Goal: Task Accomplishment & Management: Use online tool/utility

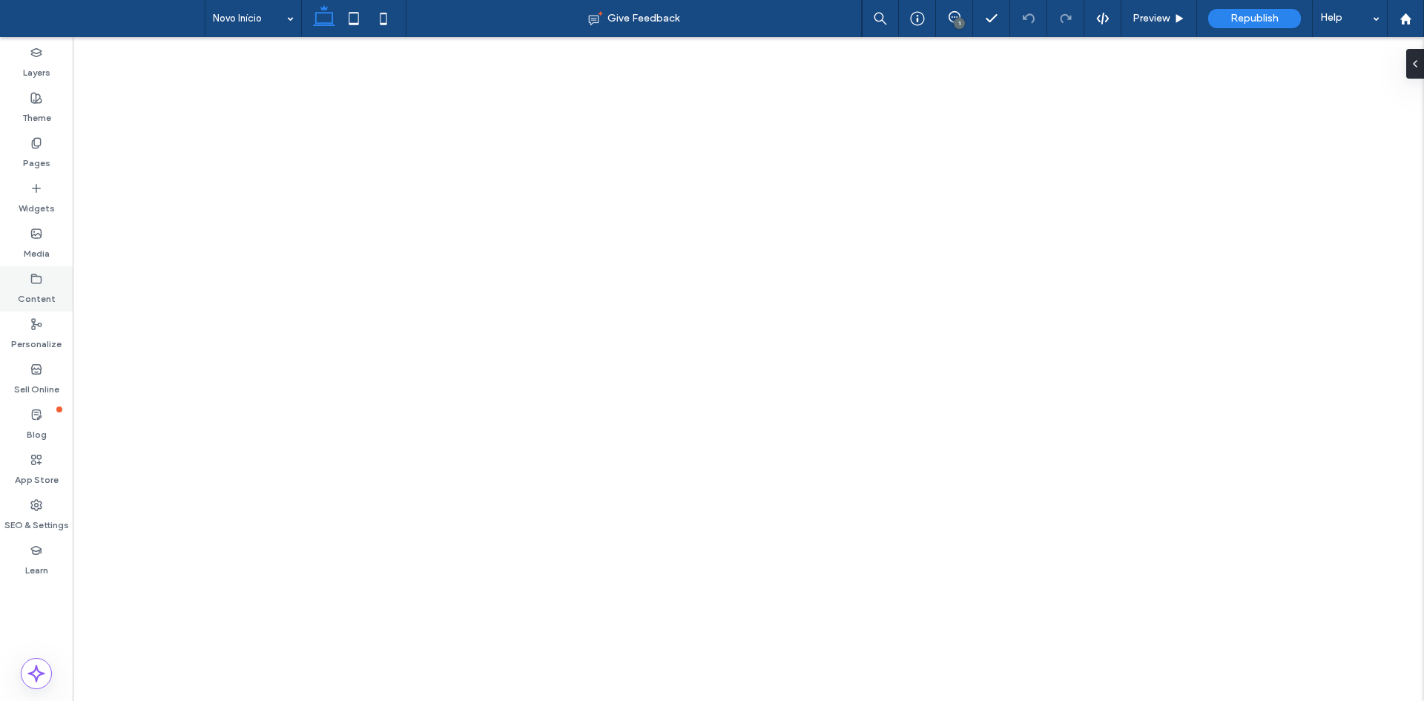
click at [29, 289] on label "Content" at bounding box center [37, 295] width 38 height 21
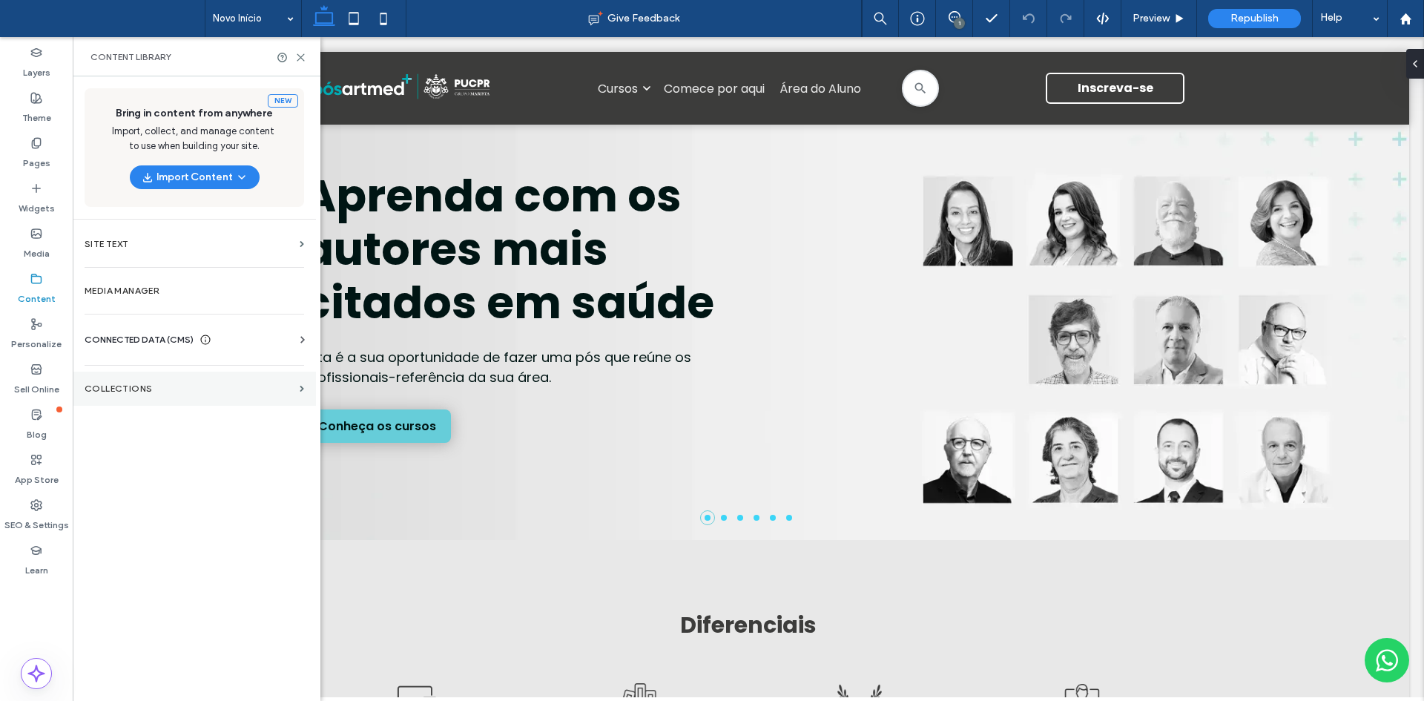
click at [129, 383] on section "Collections" at bounding box center [194, 389] width 243 height 34
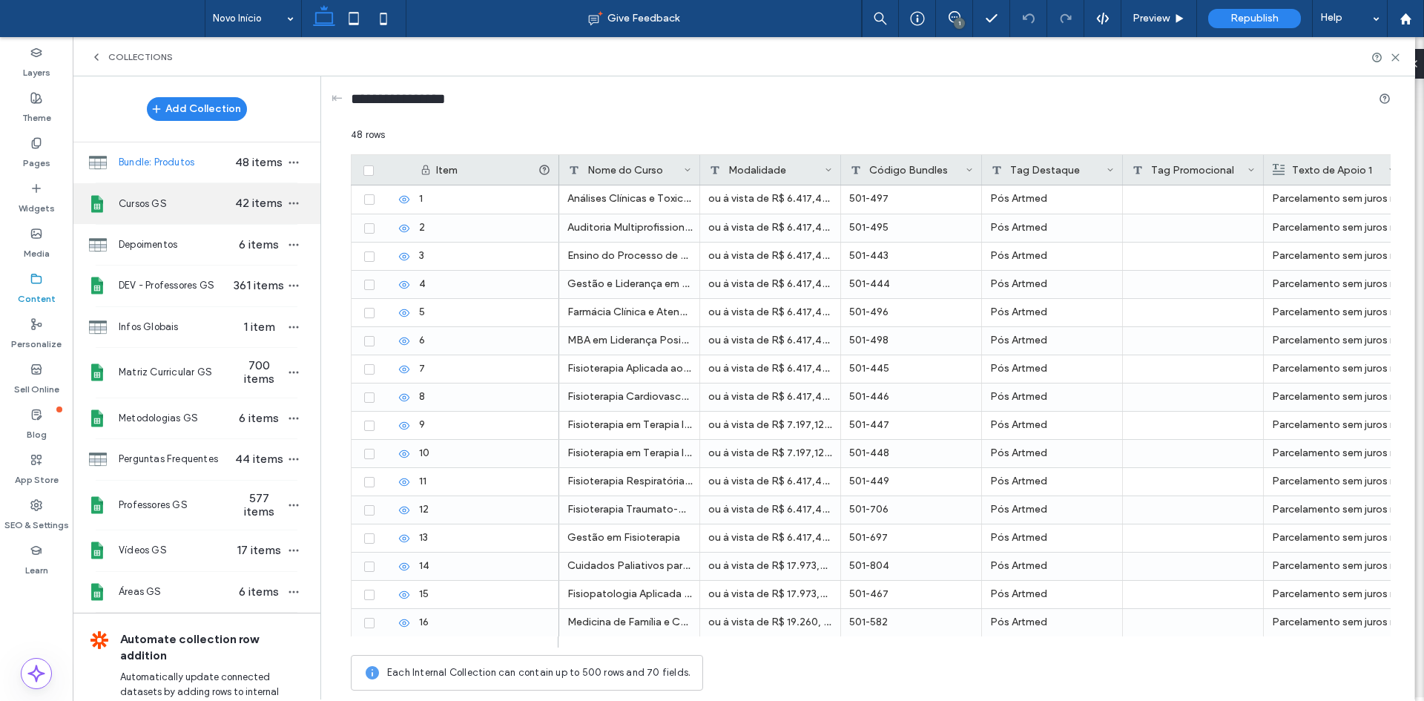
click at [174, 208] on span "Cursos GS" at bounding box center [176, 204] width 114 height 15
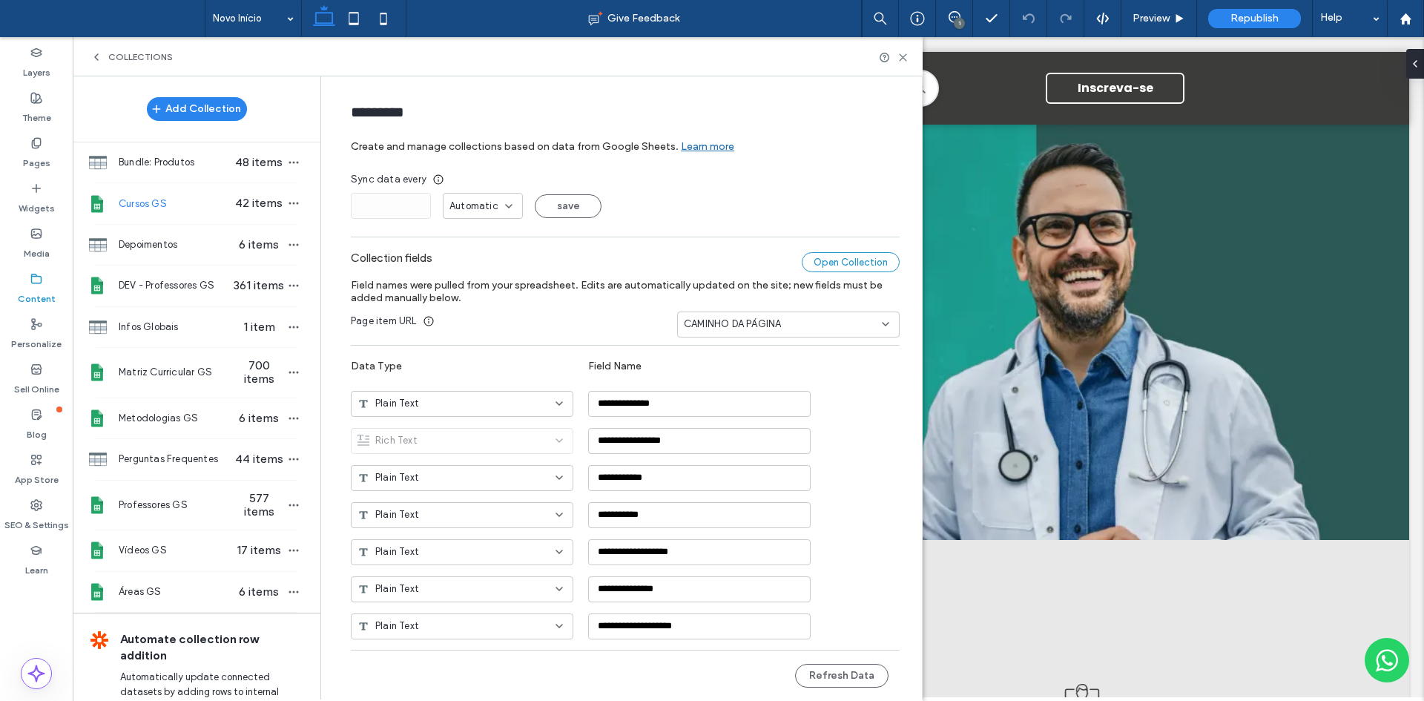
click at [825, 258] on div "Open Collection" at bounding box center [851, 262] width 98 height 20
click at [184, 499] on span "Professores GS" at bounding box center [176, 505] width 114 height 15
type input "**********"
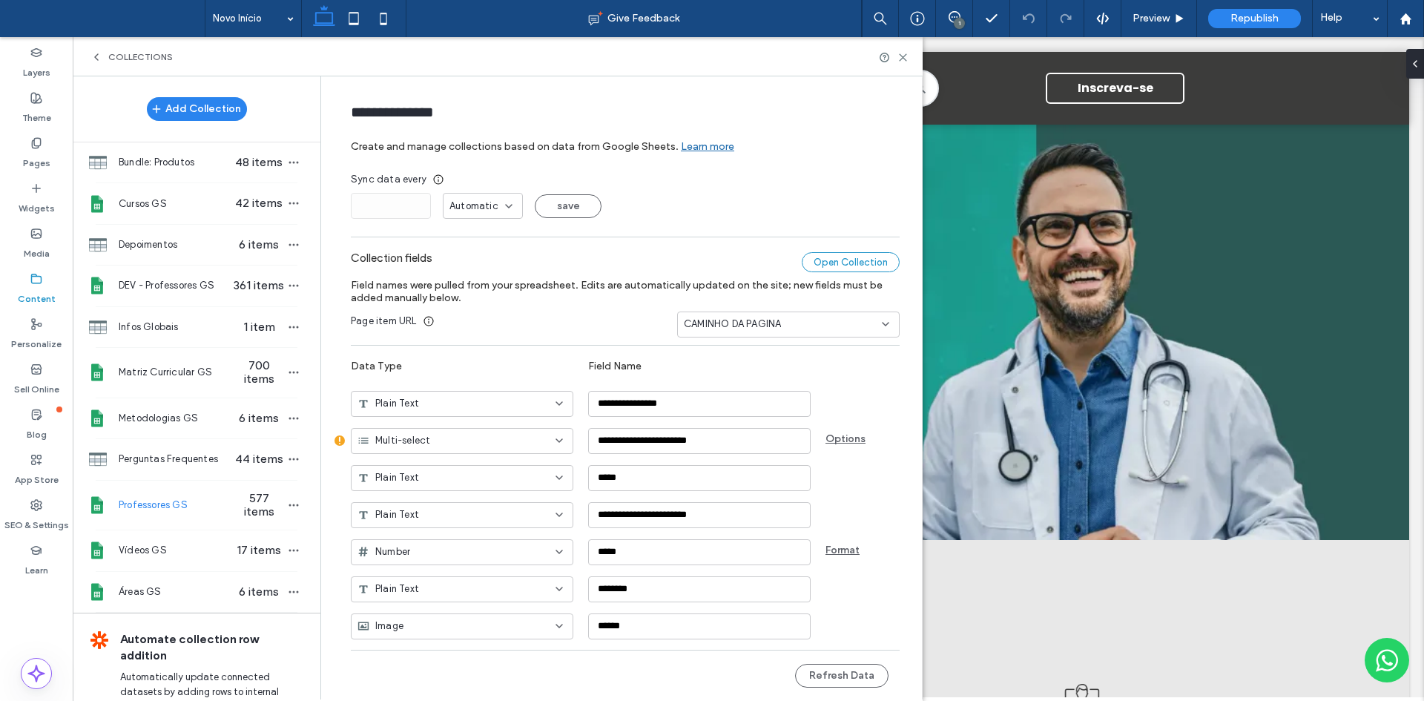
click at [823, 267] on div "Open Collection" at bounding box center [851, 262] width 98 height 20
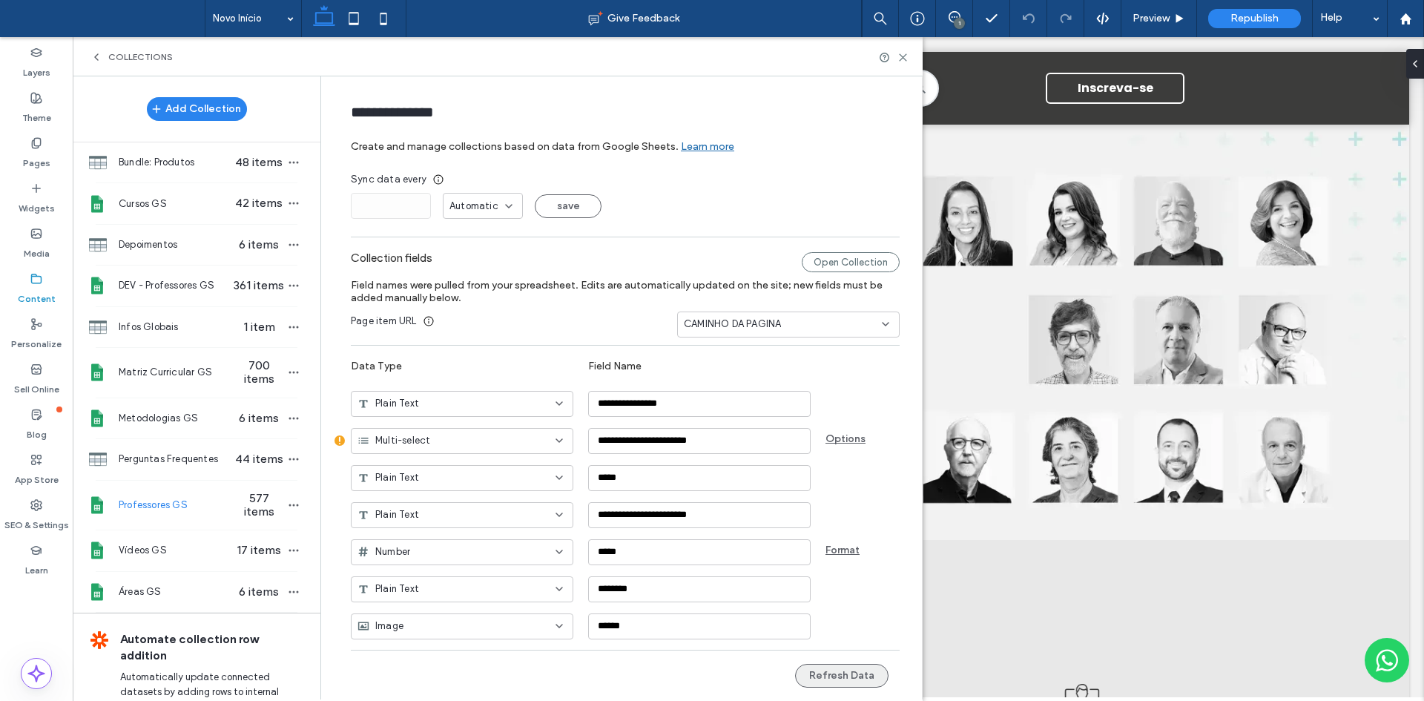
click at [866, 676] on button "Refresh Data" at bounding box center [841, 676] width 93 height 24
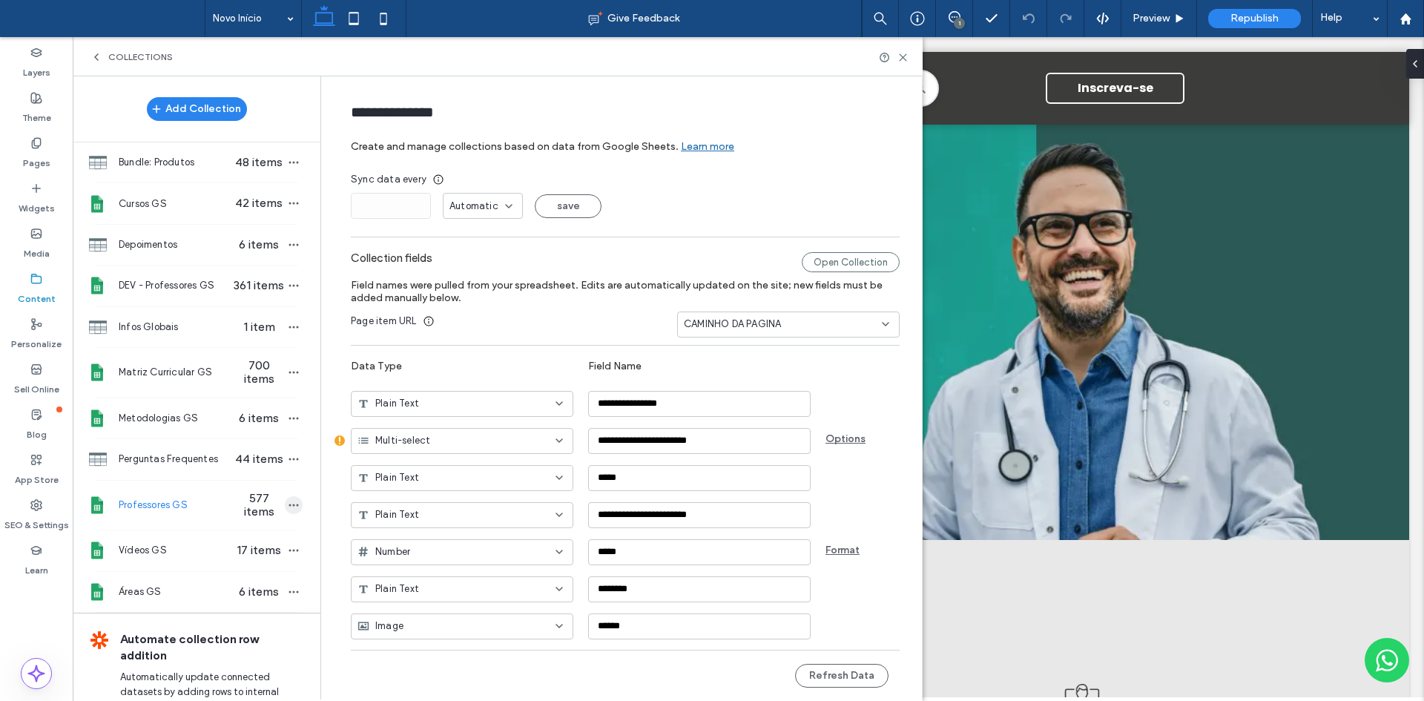
click at [288, 502] on icon "button" at bounding box center [294, 505] width 12 height 12
click at [385, 534] on span "Publish Collection" at bounding box center [368, 533] width 81 height 15
click at [903, 60] on icon at bounding box center [902, 57] width 11 height 11
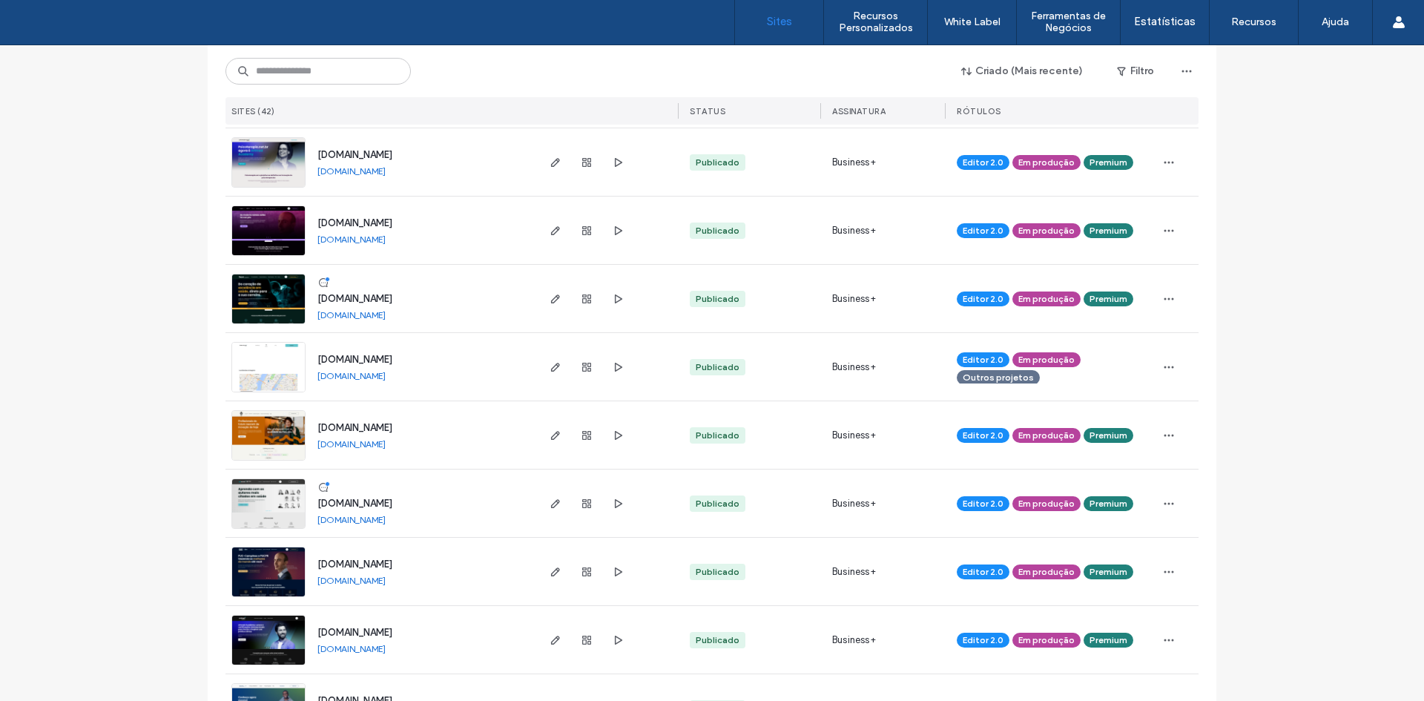
scroll to position [667, 0]
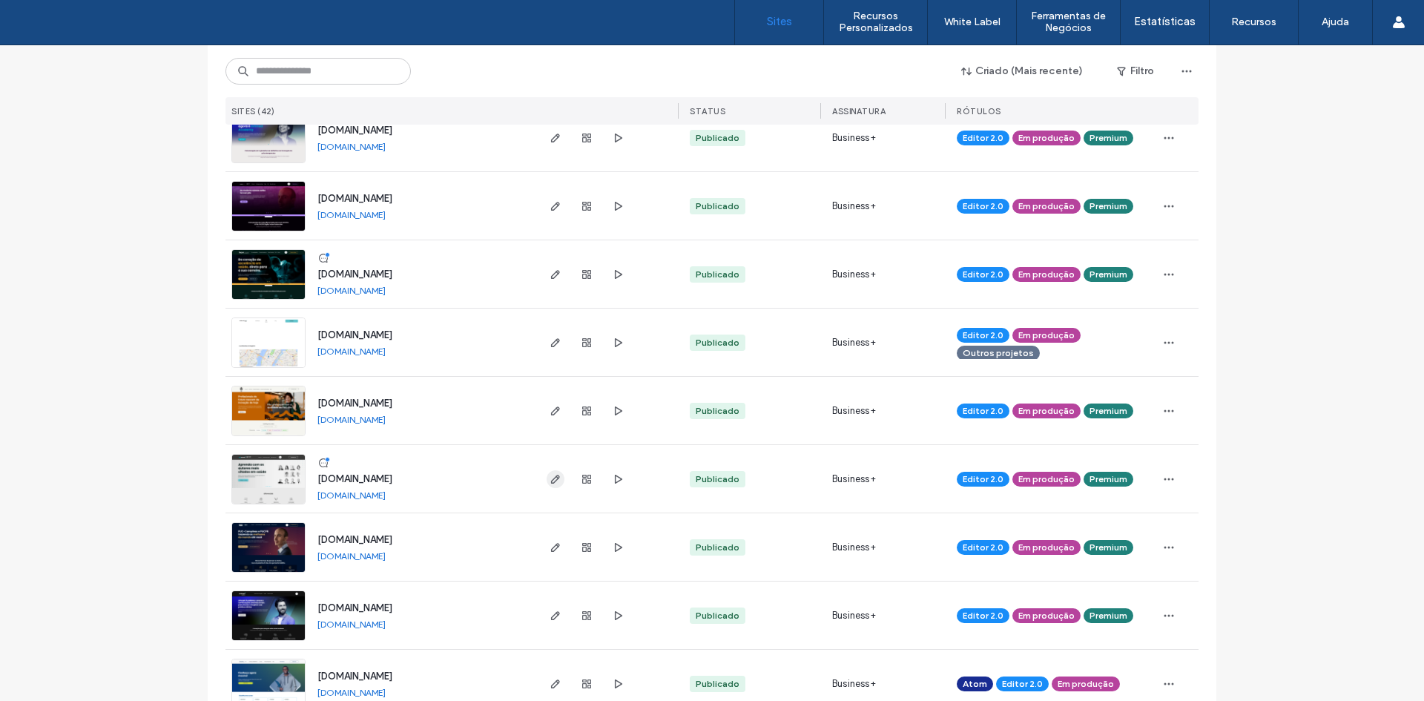
click at [550, 477] on icon "button" at bounding box center [556, 479] width 12 height 12
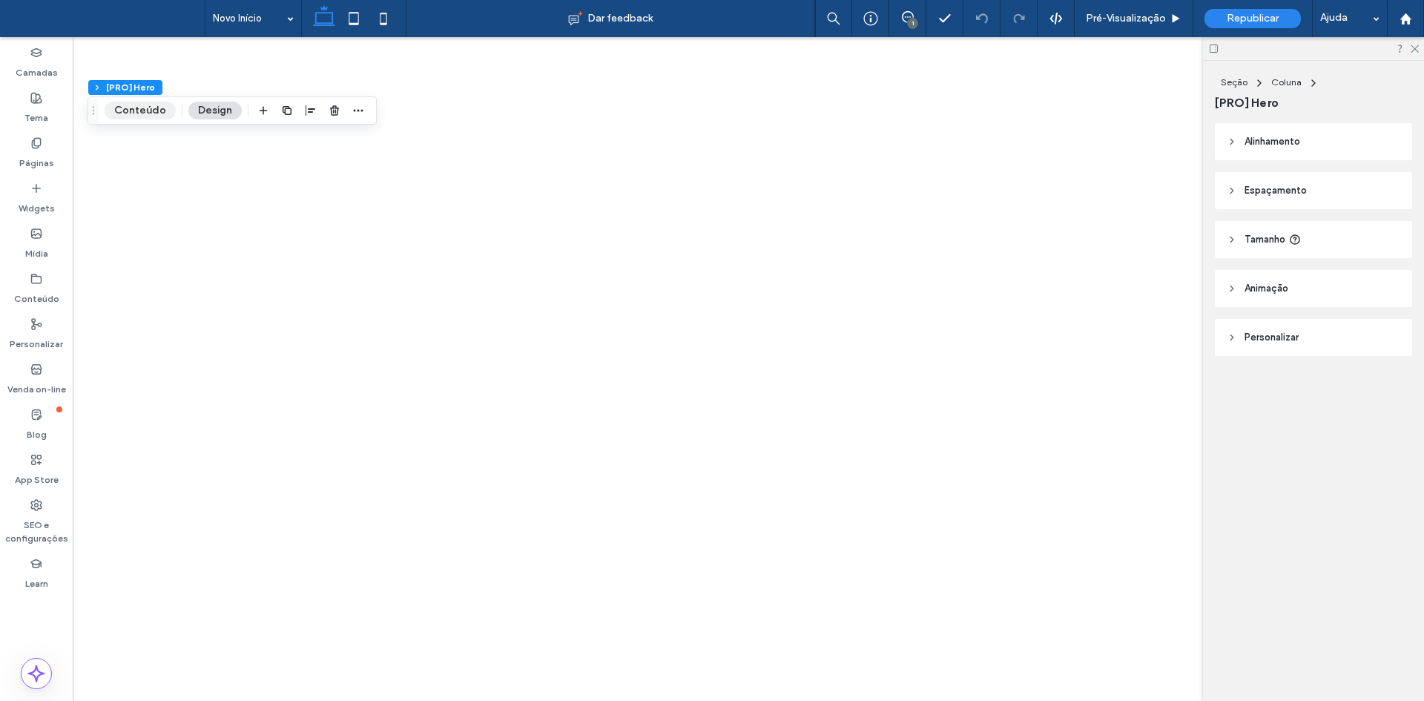
click at [135, 116] on button "Conteúdo" at bounding box center [140, 111] width 71 height 18
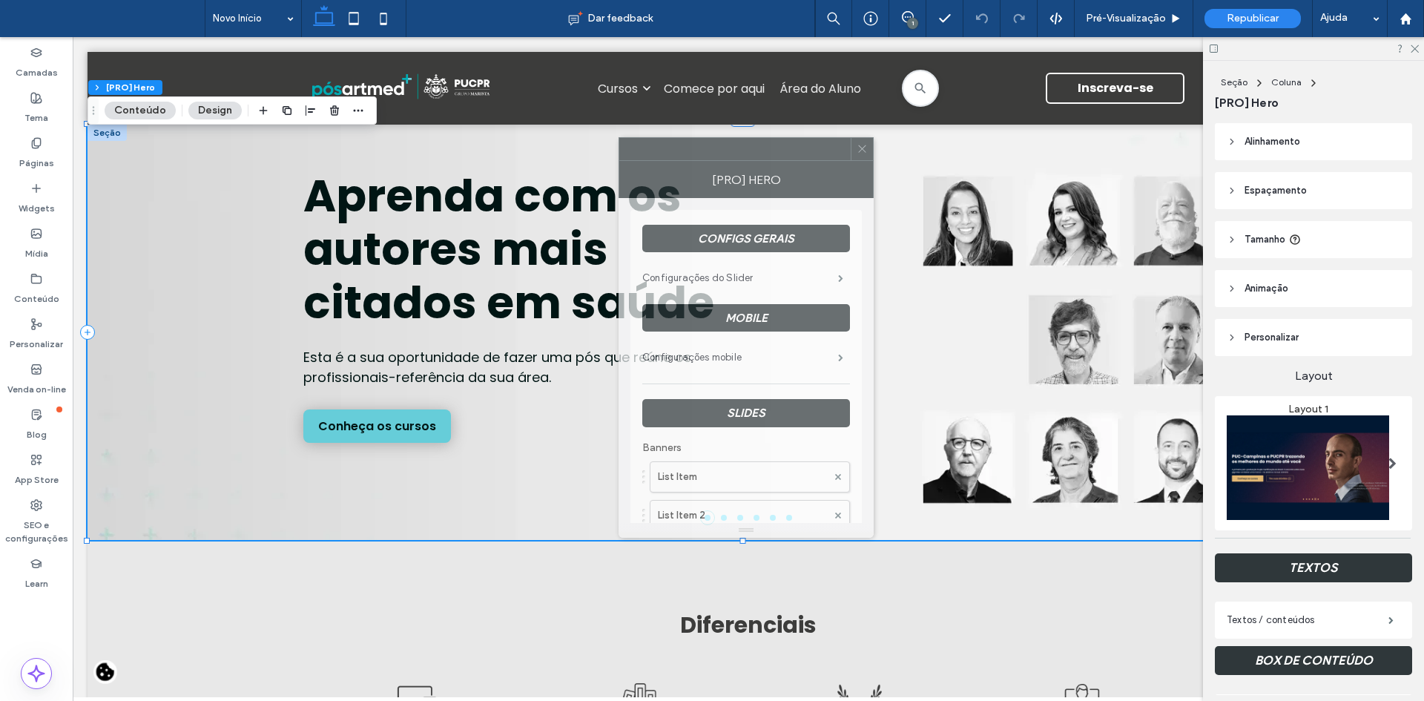
drag, startPoint x: 1216, startPoint y: 164, endPoint x: 655, endPoint y: 147, distance: 561.7
click at [655, 146] on div at bounding box center [734, 149] width 231 height 22
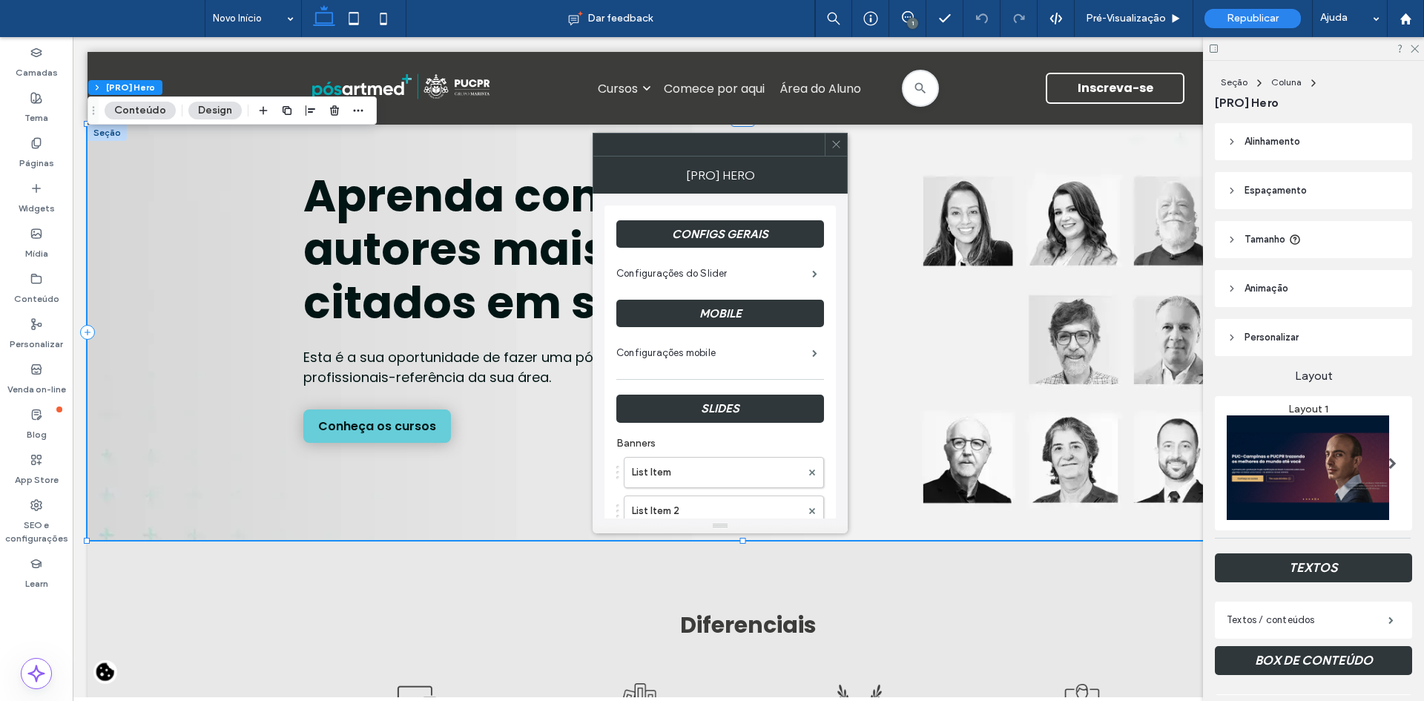
scroll to position [222, 0]
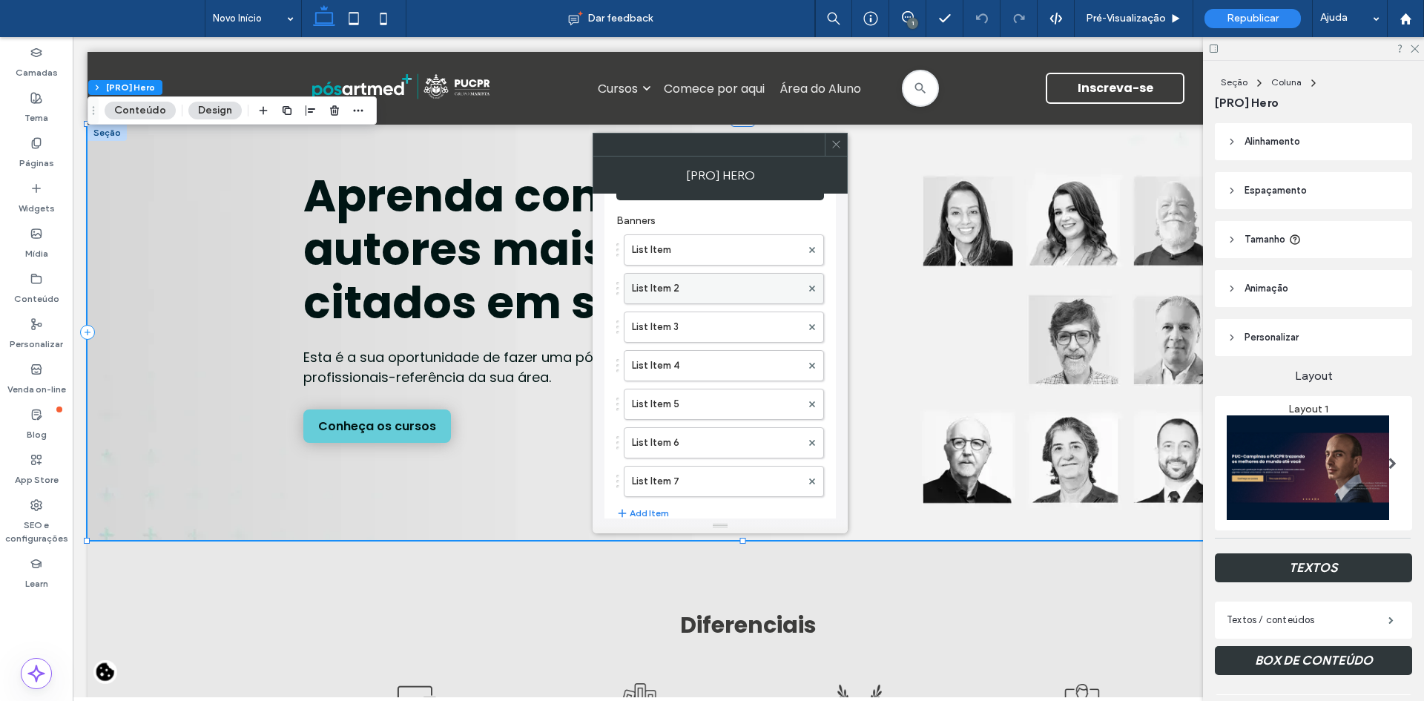
click at [683, 287] on label "List Item 2" at bounding box center [716, 289] width 169 height 30
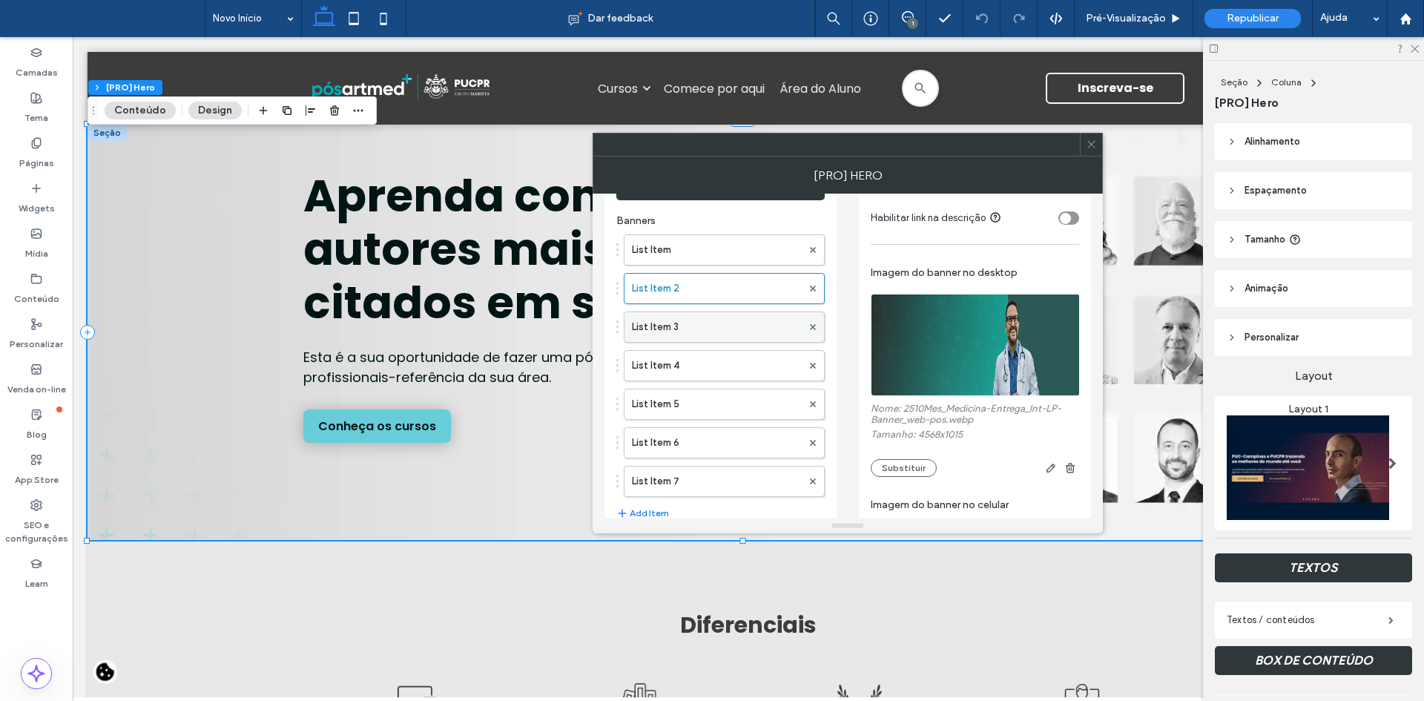
click at [690, 312] on label "List Item 3" at bounding box center [717, 327] width 170 height 30
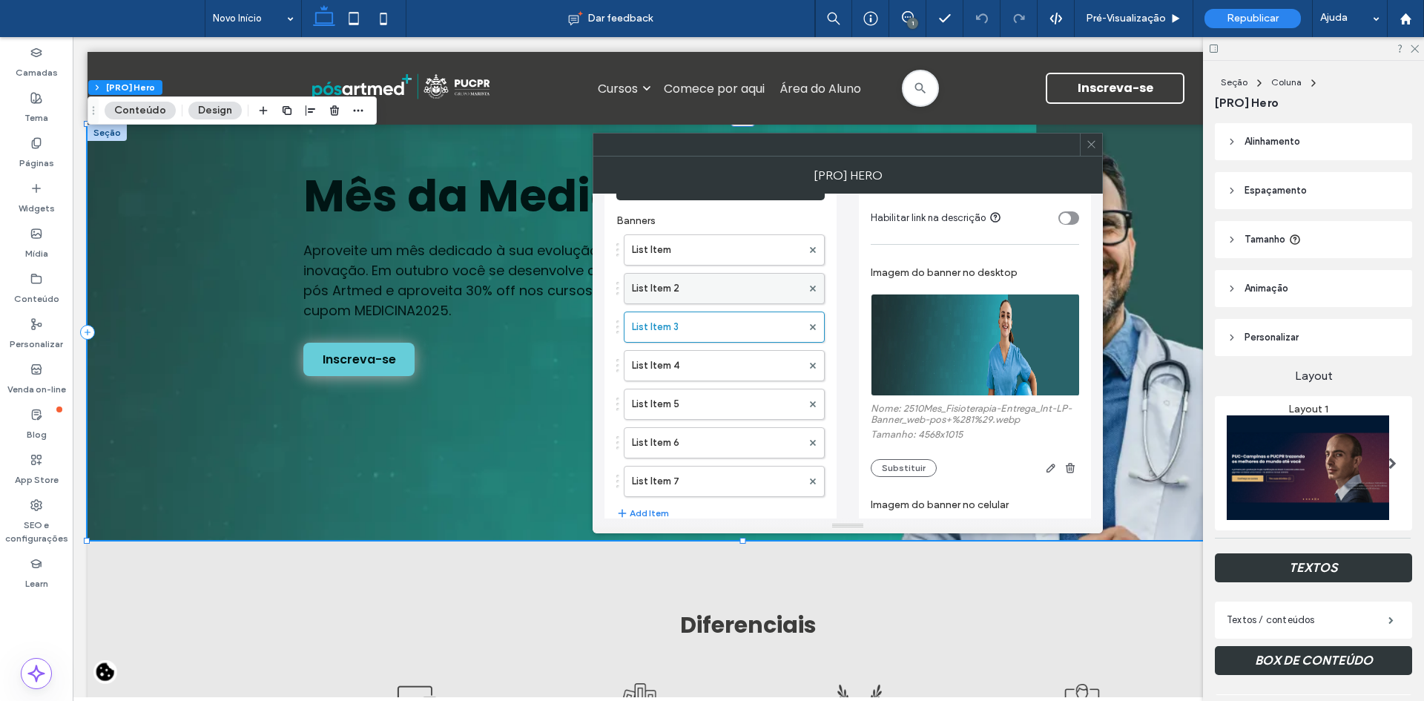
click at [692, 291] on label "List Item 2" at bounding box center [717, 289] width 170 height 30
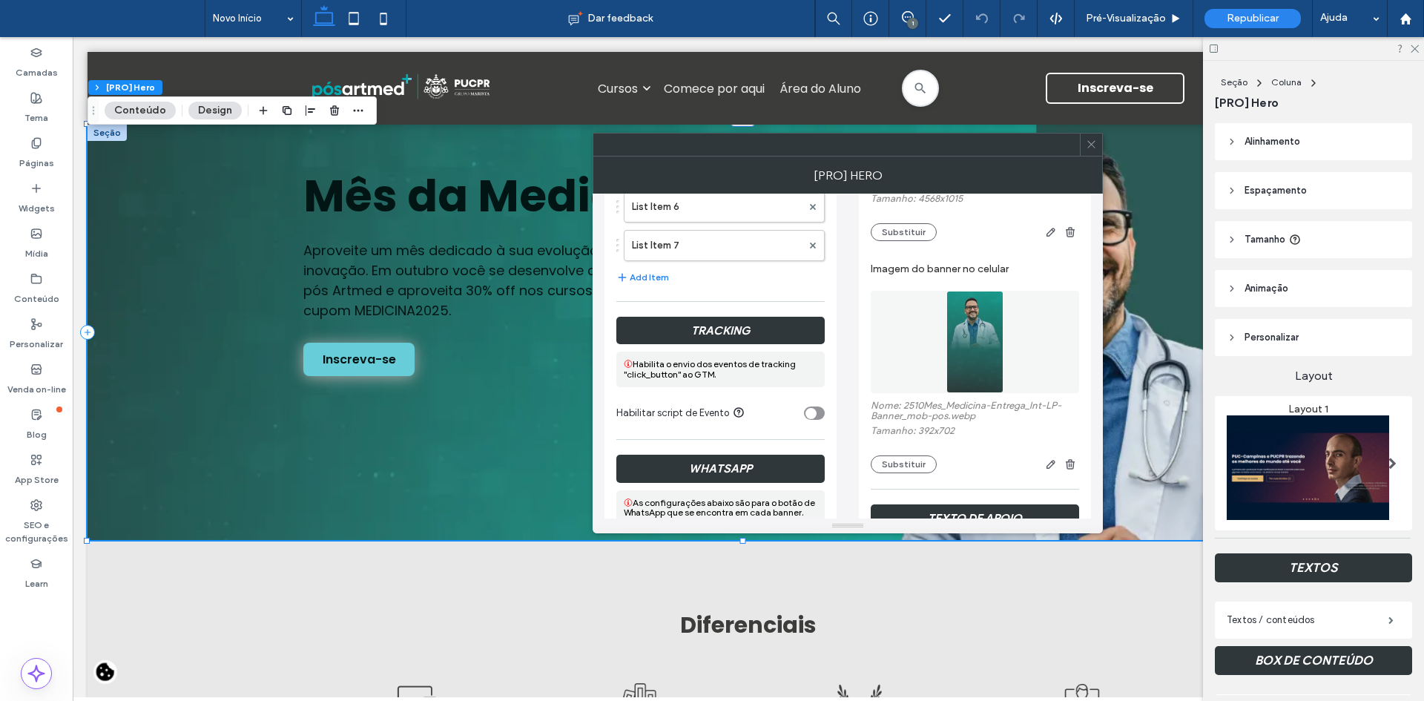
scroll to position [445, 0]
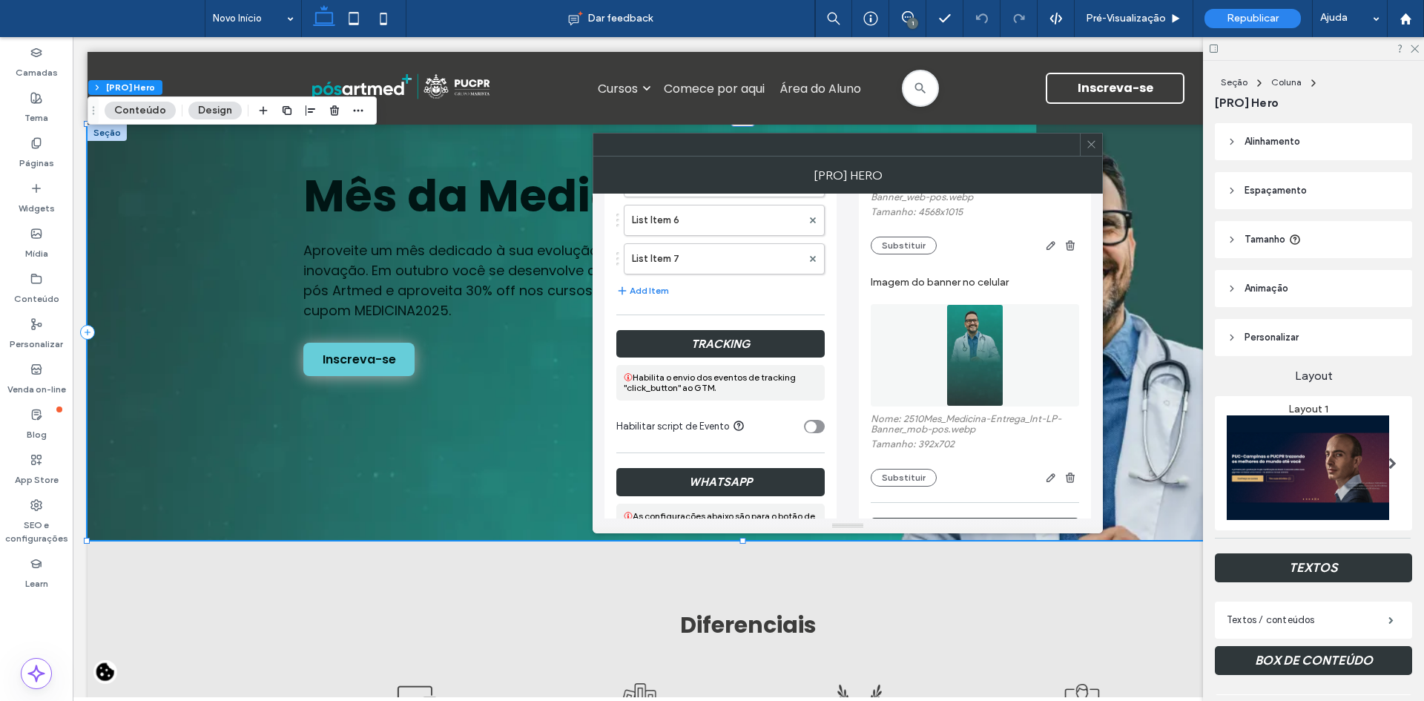
click at [985, 347] on img at bounding box center [975, 355] width 58 height 102
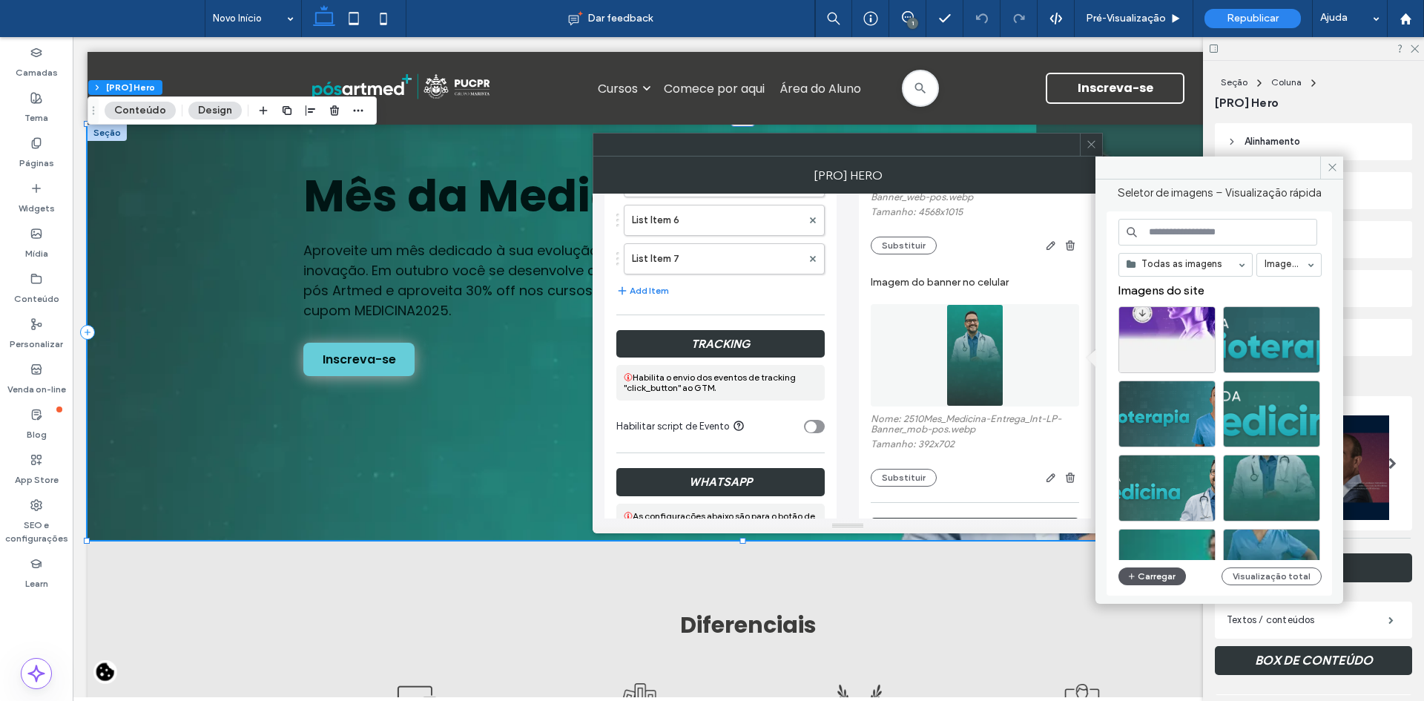
click at [1149, 580] on button "Carregar" at bounding box center [1151, 576] width 67 height 18
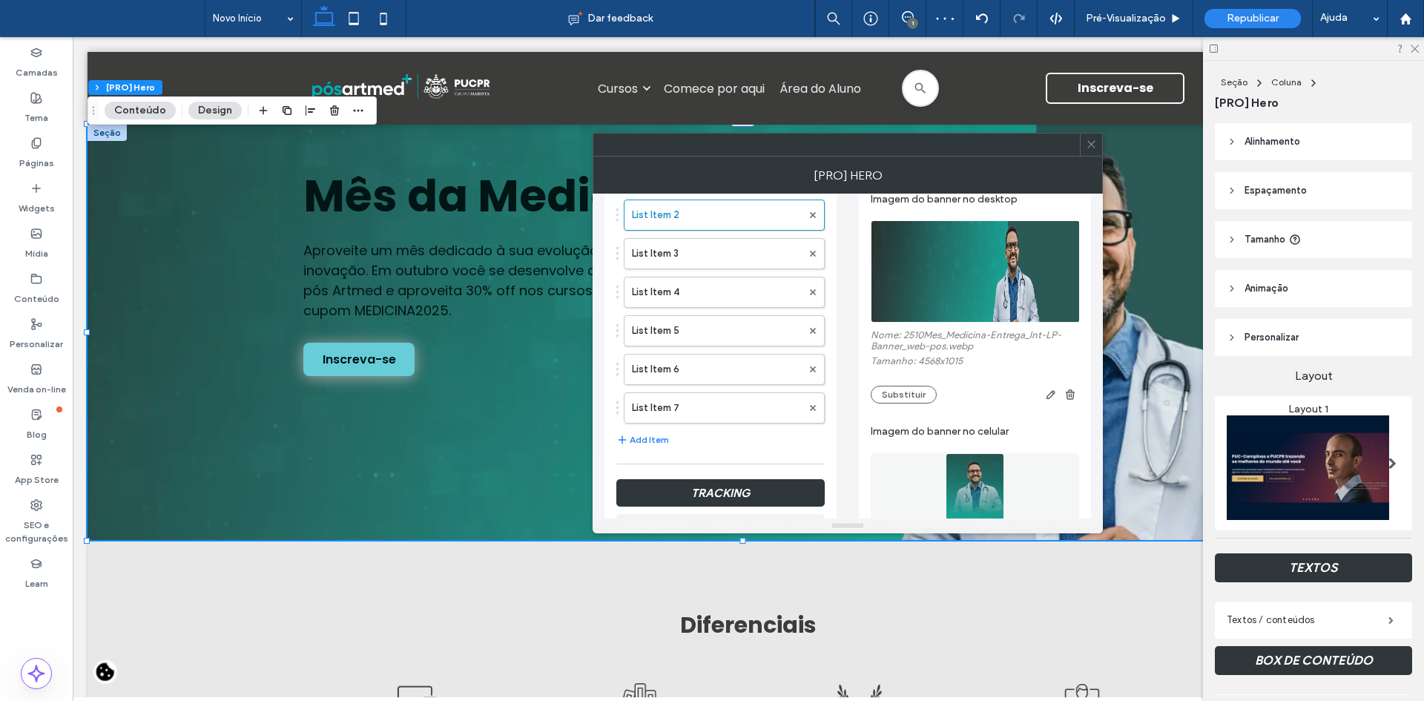
scroll to position [148, 0]
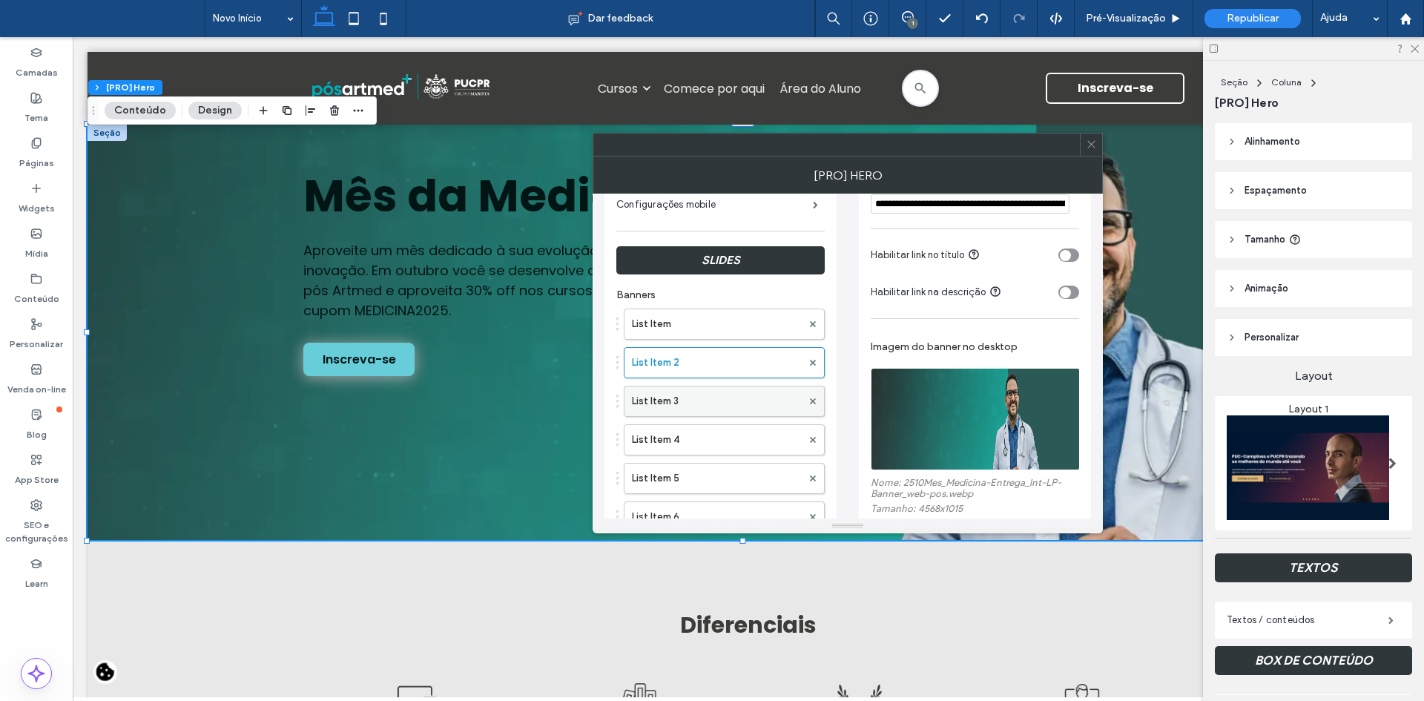
click at [724, 395] on label "List Item 3" at bounding box center [717, 401] width 170 height 30
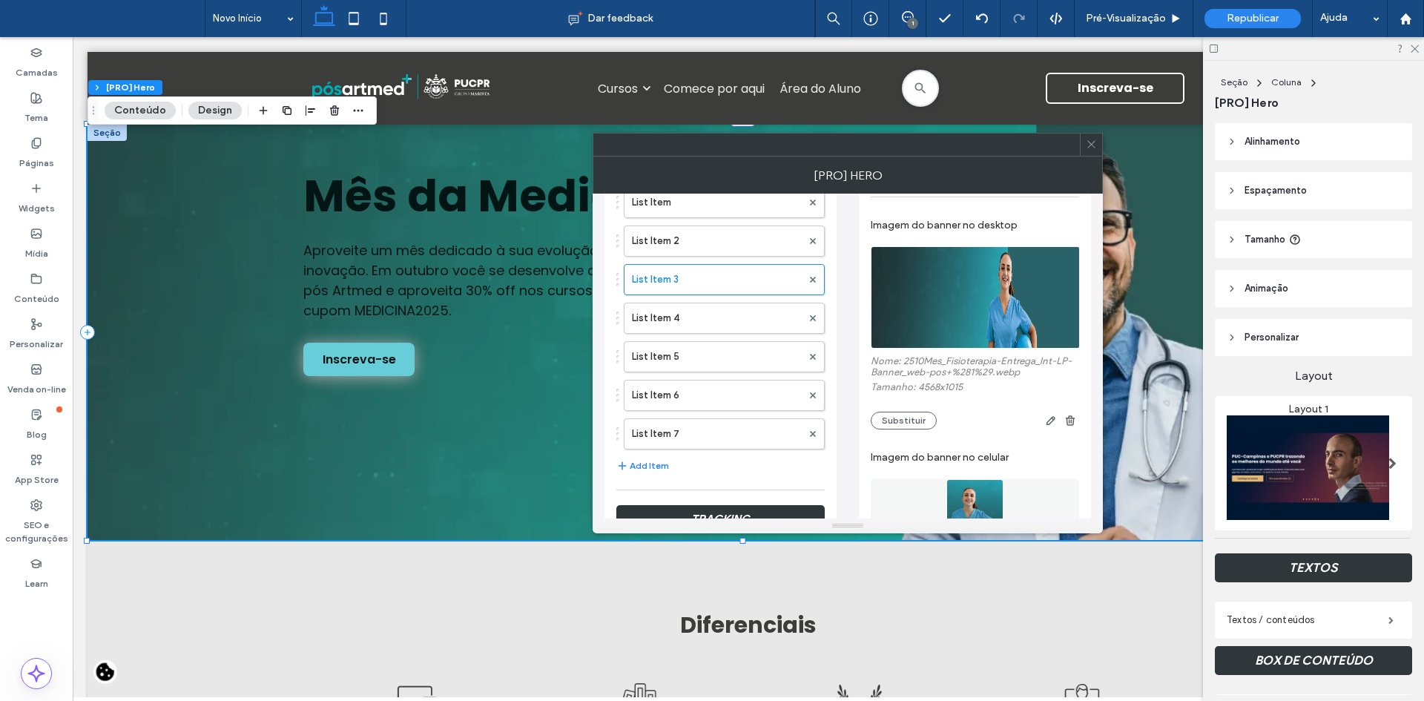
scroll to position [519, 0]
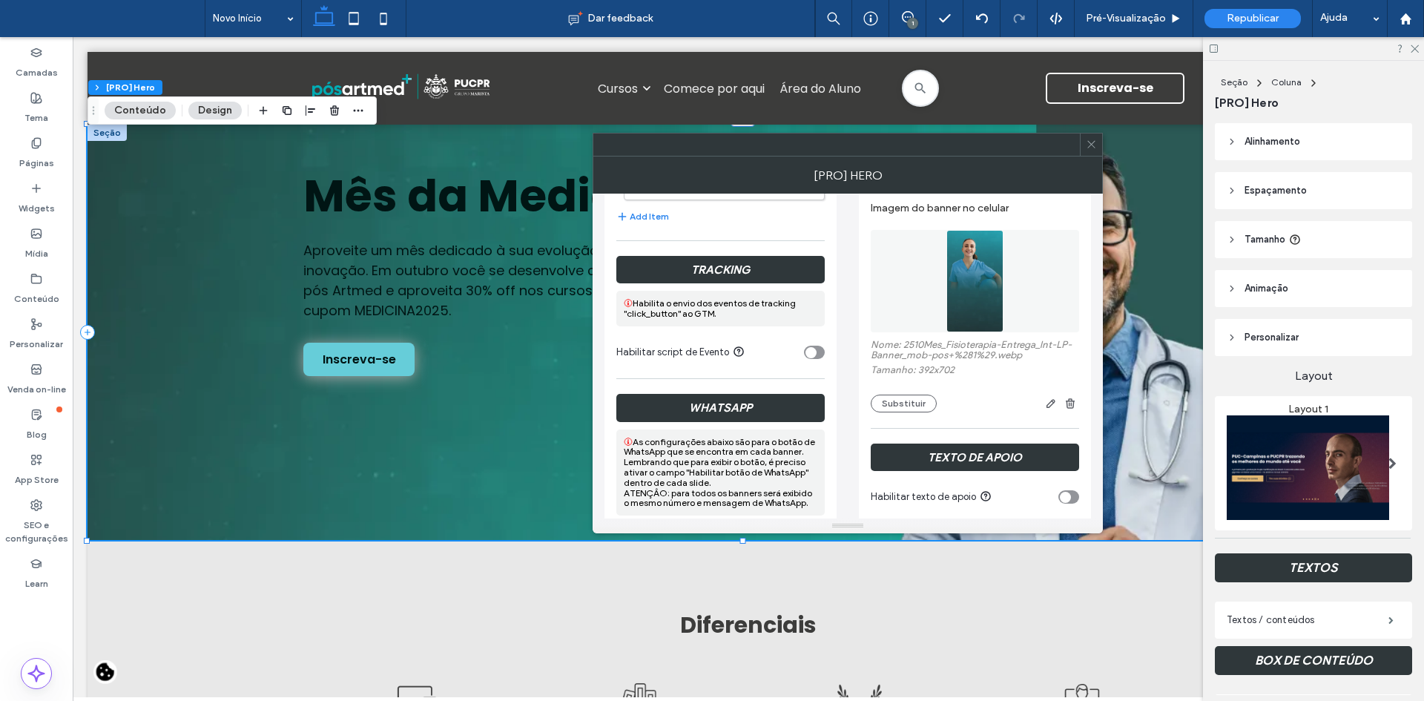
click at [973, 301] on img at bounding box center [975, 281] width 58 height 102
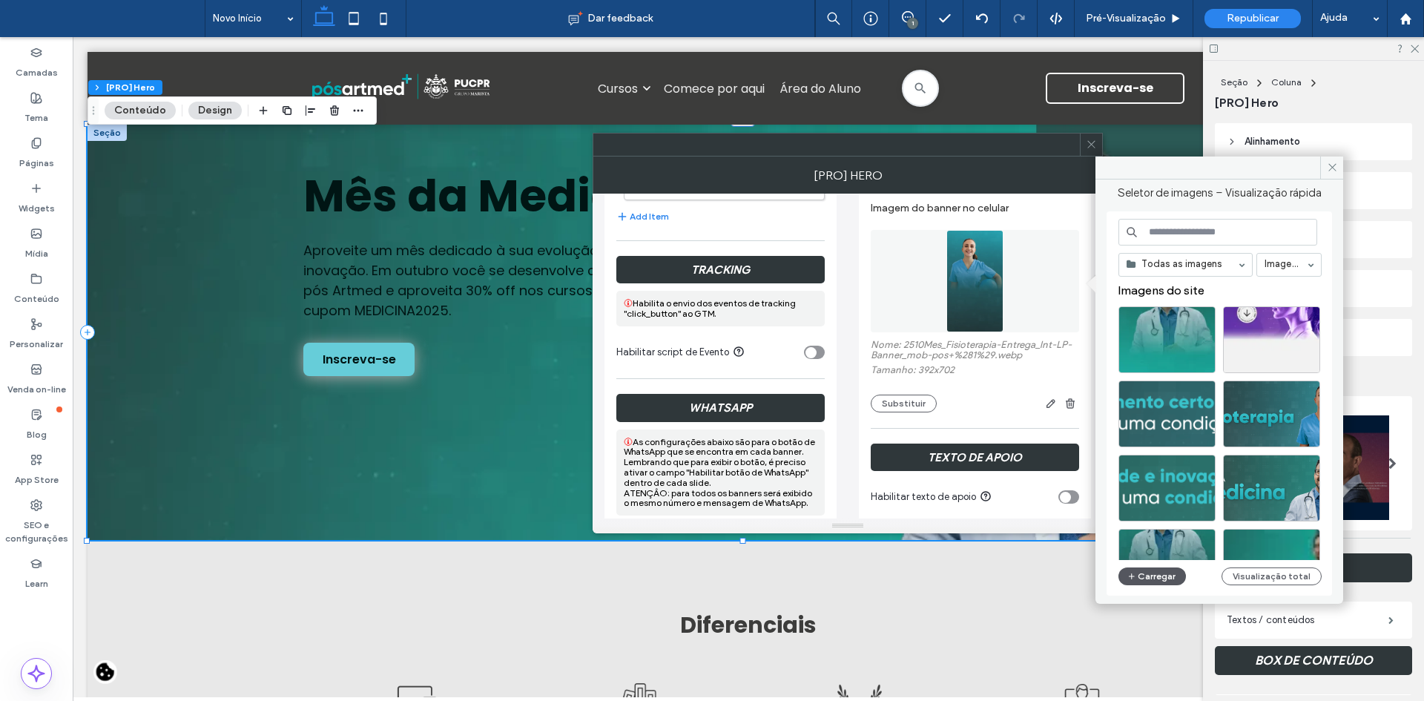
click at [1158, 573] on button "Carregar" at bounding box center [1151, 576] width 67 height 18
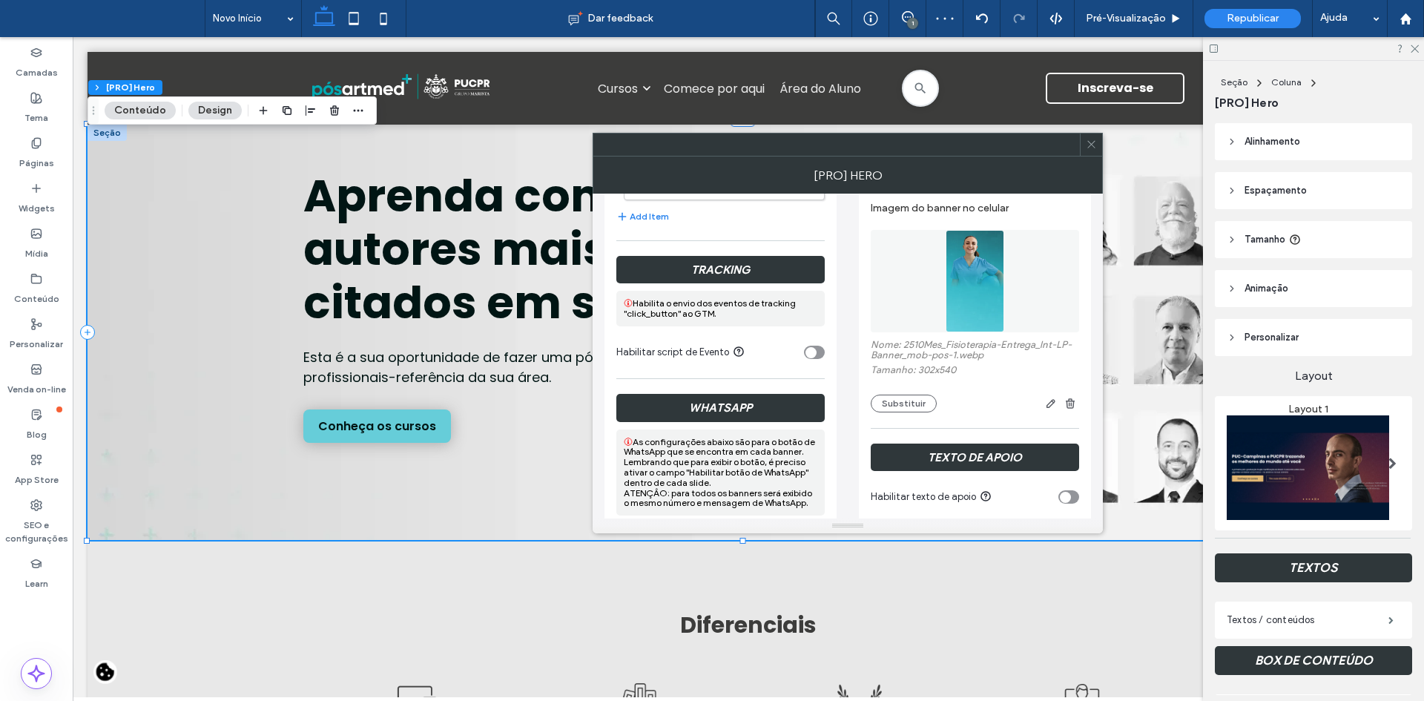
click at [1089, 146] on icon at bounding box center [1091, 144] width 11 height 11
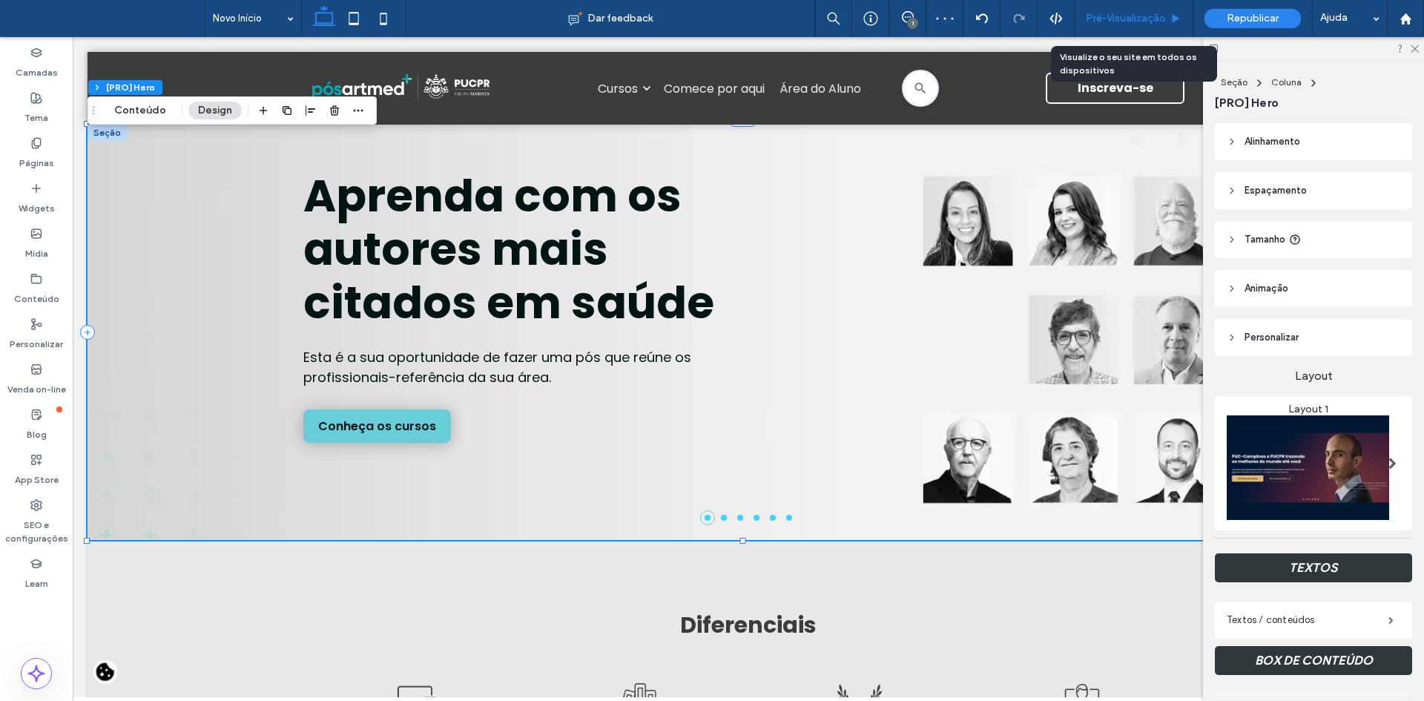
drag, startPoint x: 1114, startPoint y: 12, endPoint x: 1025, endPoint y: 1, distance: 89.7
click at [1114, 13] on span "Pré-Visualizaçāo" at bounding box center [1126, 19] width 80 height 12
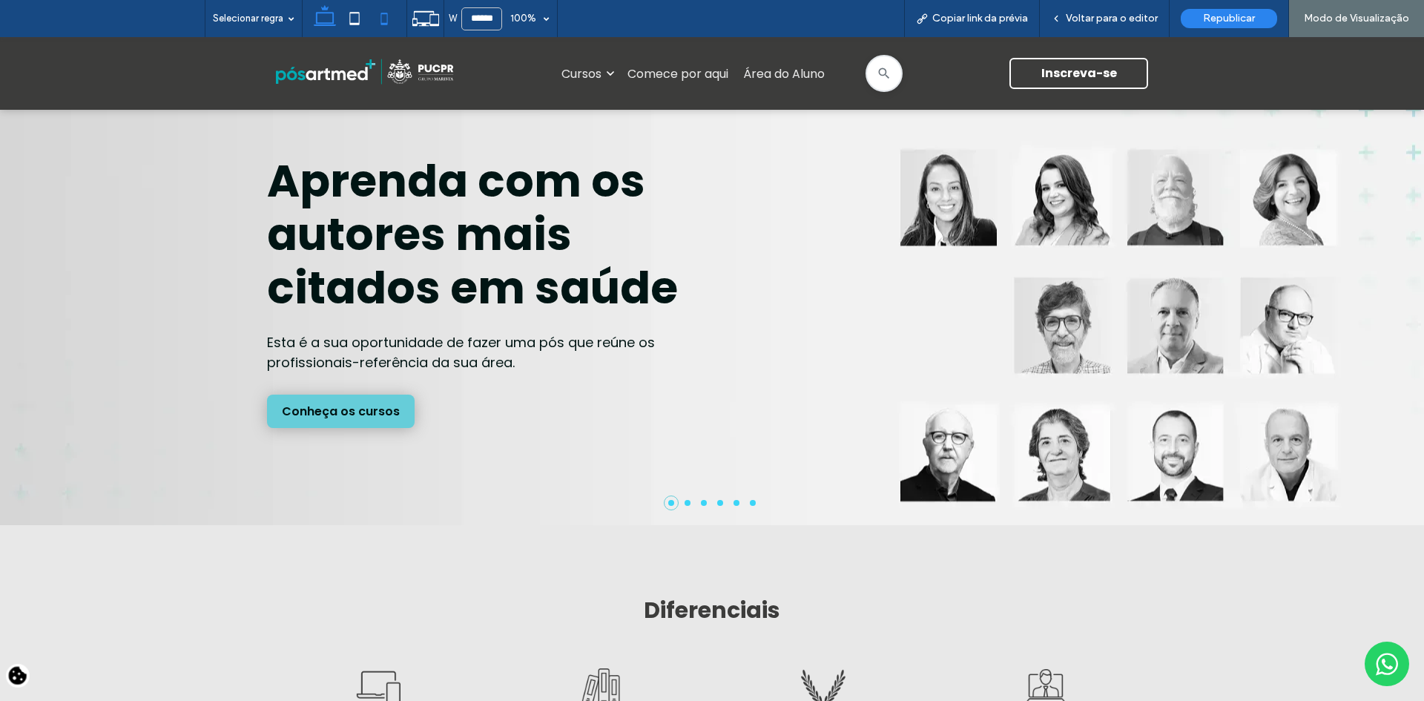
click at [380, 13] on icon at bounding box center [384, 19] width 30 height 30
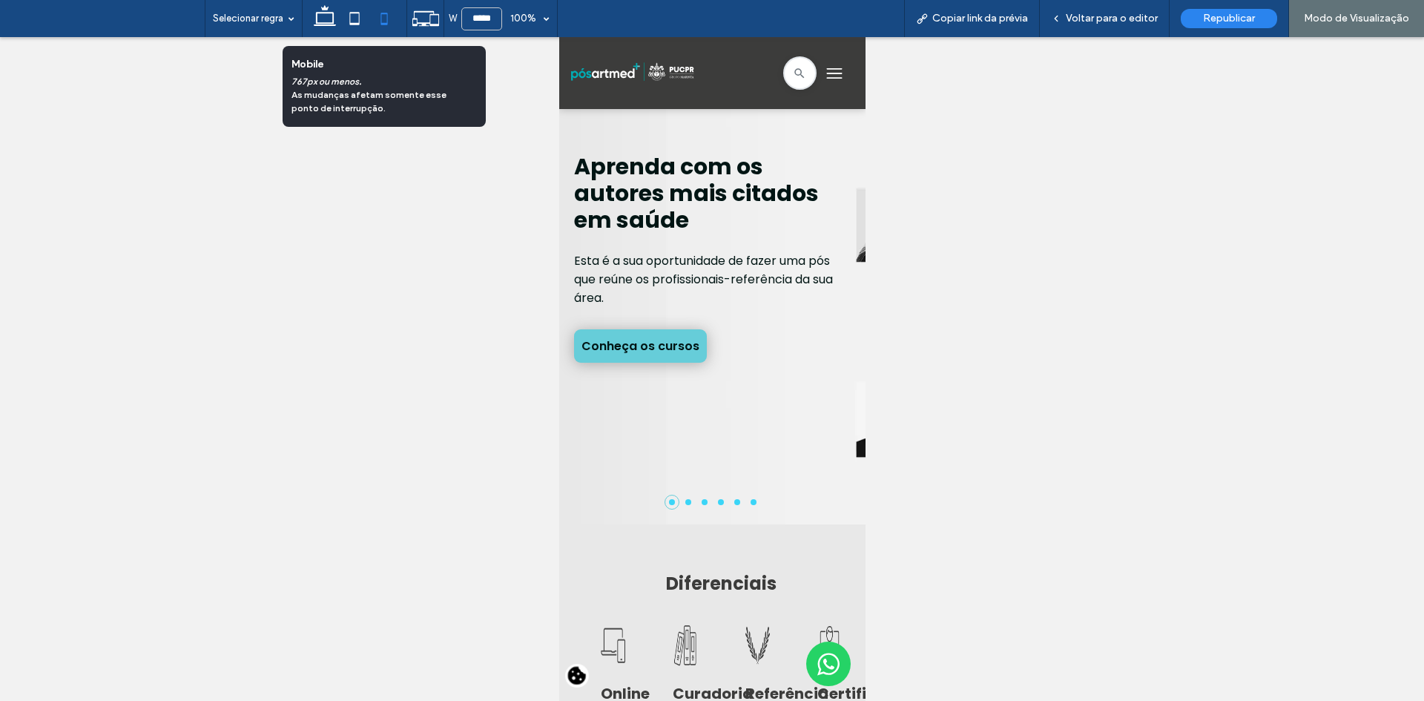
type input "*****"
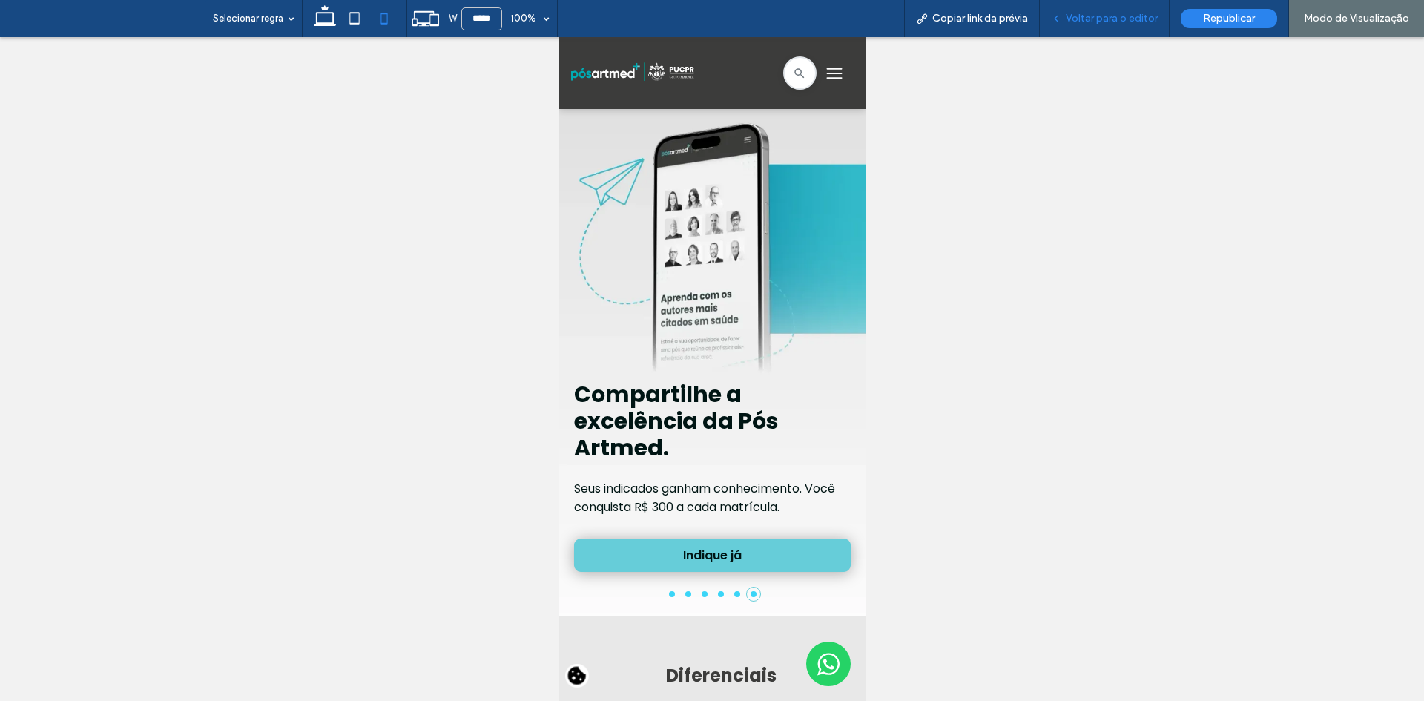
drag, startPoint x: 1088, startPoint y: 23, endPoint x: 201, endPoint y: 314, distance: 933.5
click at [1088, 23] on span "Voltar para o editor" at bounding box center [1112, 19] width 92 height 12
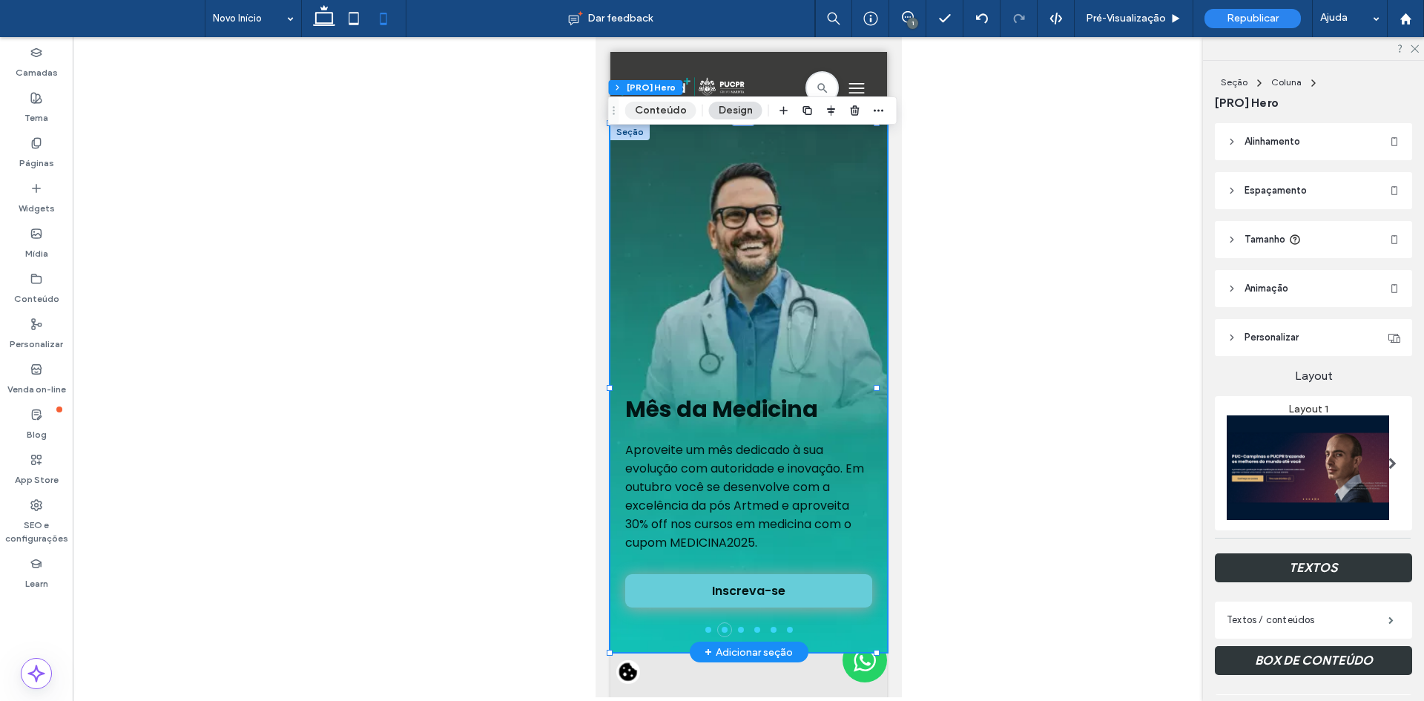
click at [646, 108] on button "Conteúdo" at bounding box center [660, 111] width 71 height 18
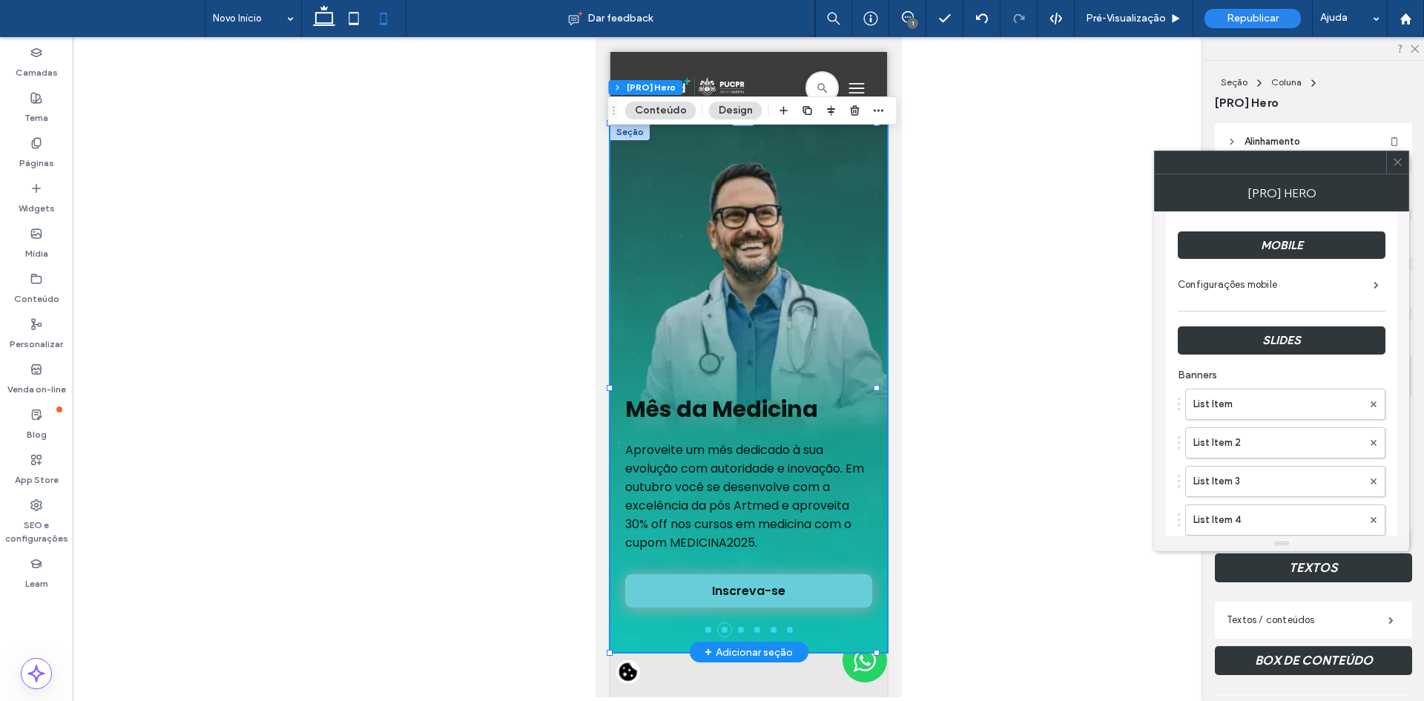
scroll to position [148, 0]
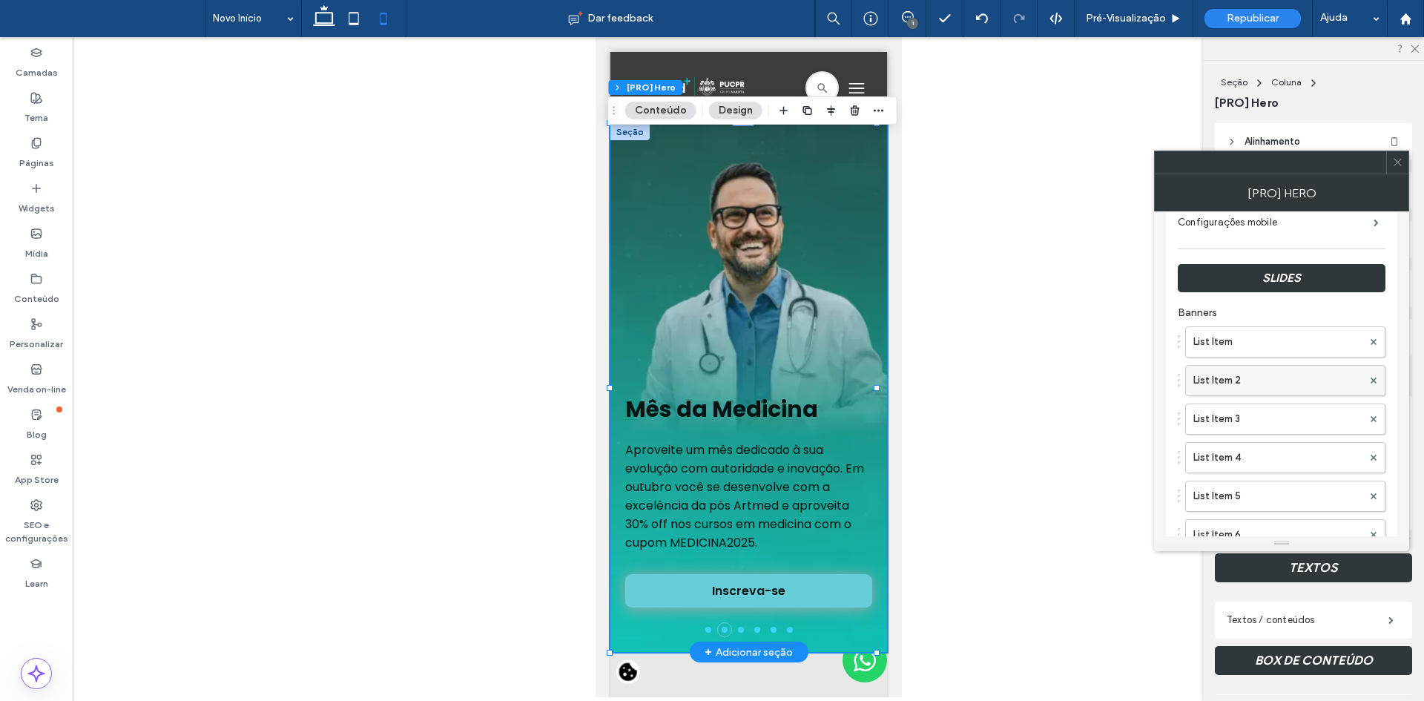
click at [1244, 386] on label "List Item 2" at bounding box center [1277, 381] width 169 height 30
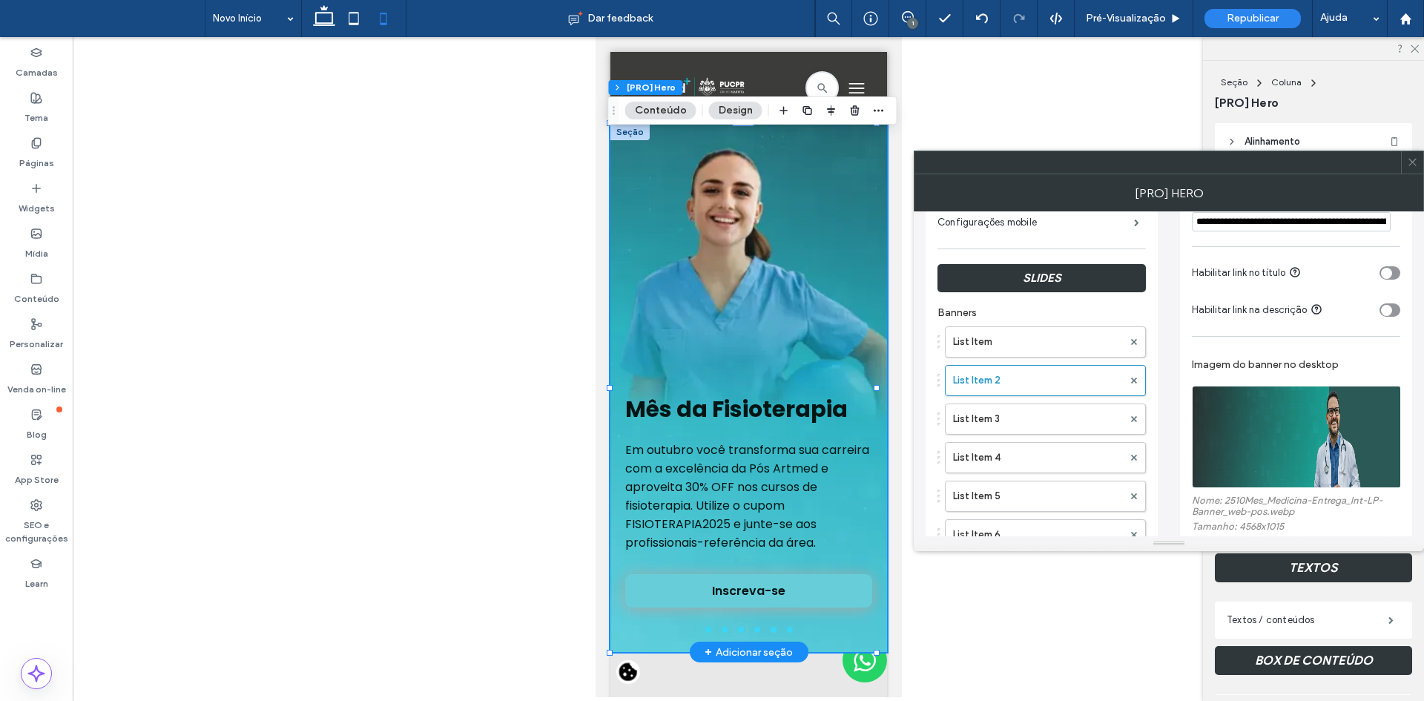
click at [1296, 435] on img at bounding box center [1297, 437] width 210 height 102
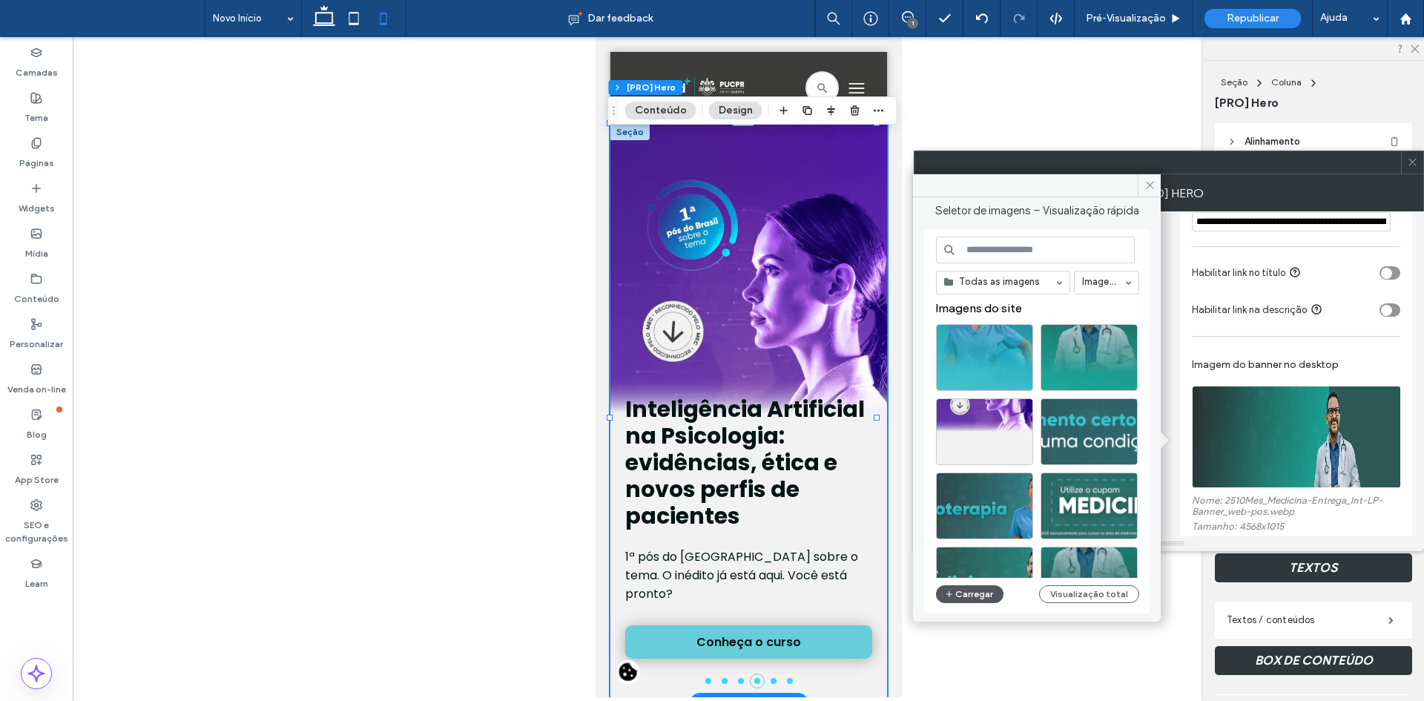
click at [970, 595] on button "Carregar" at bounding box center [969, 594] width 67 height 18
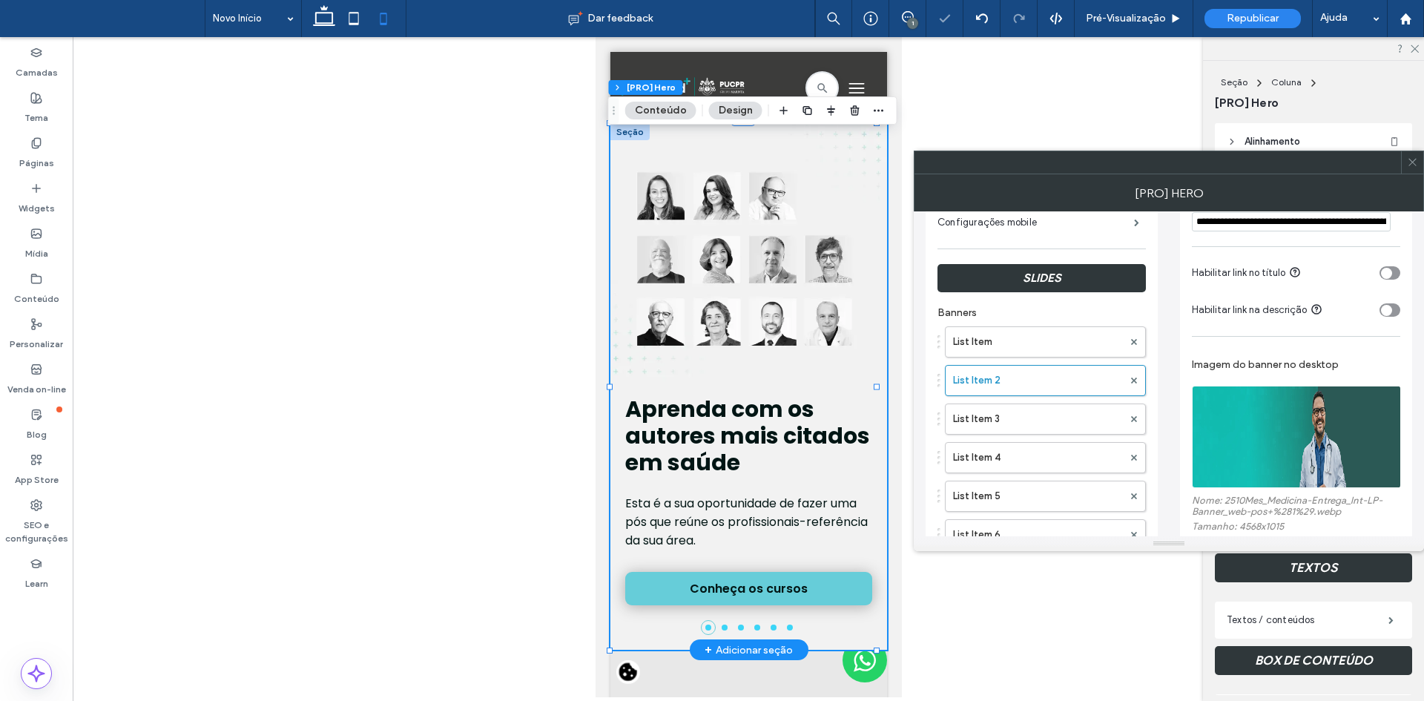
scroll to position [445, 0]
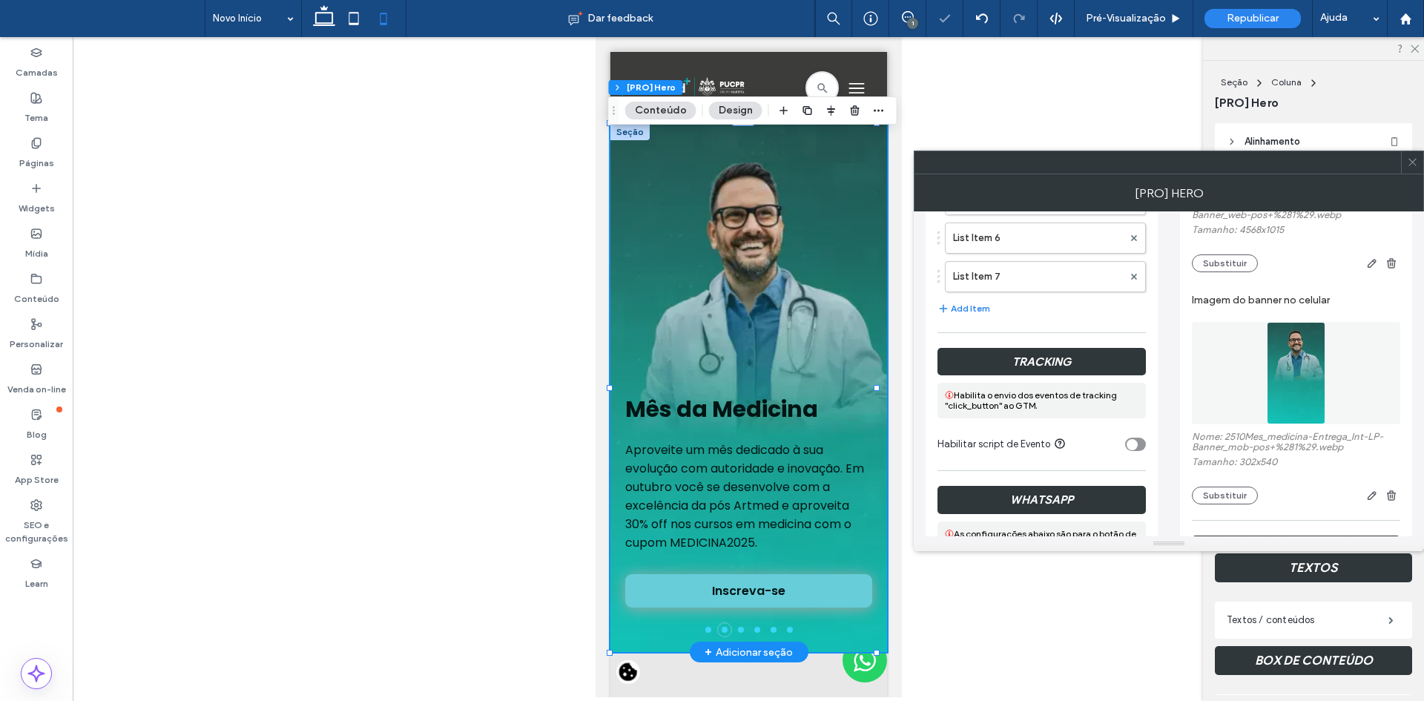
click at [1285, 349] on img at bounding box center [1296, 373] width 58 height 102
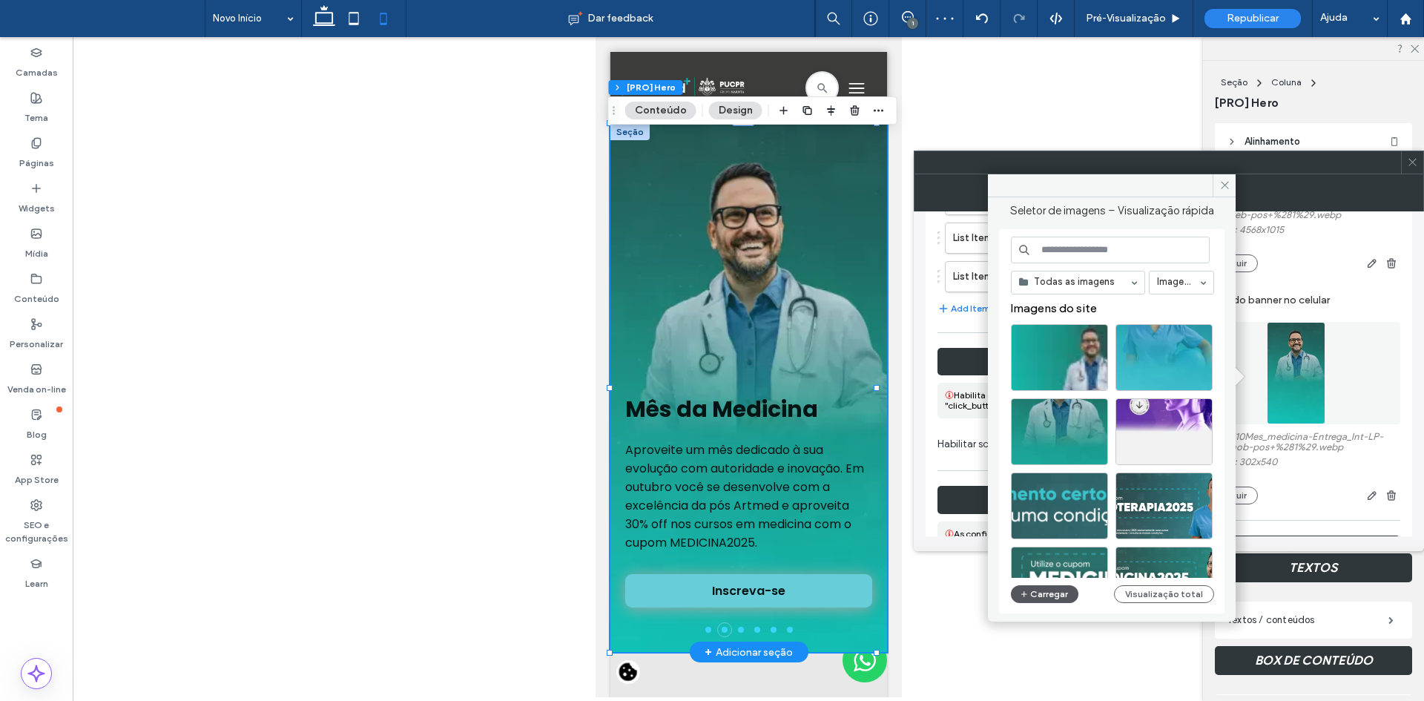
click at [1048, 597] on button "Carregar" at bounding box center [1044, 594] width 67 height 18
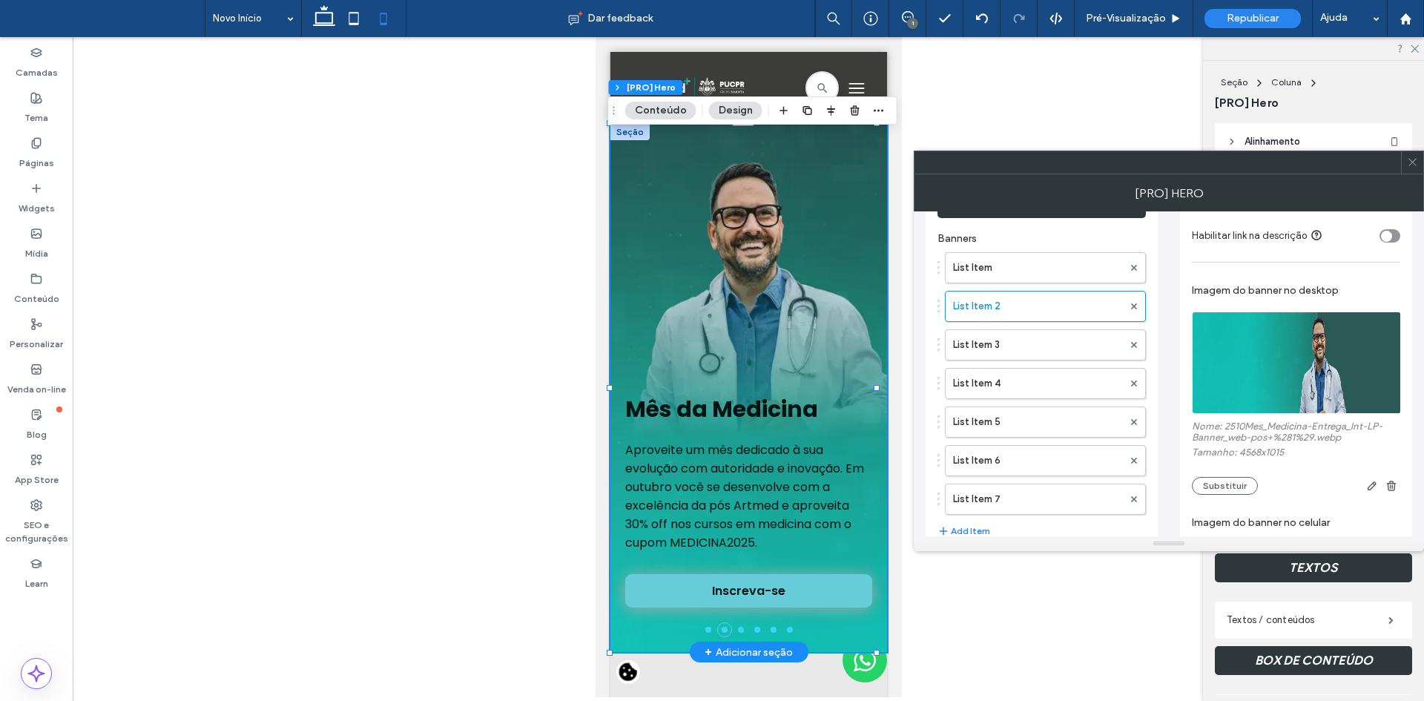
scroll to position [148, 0]
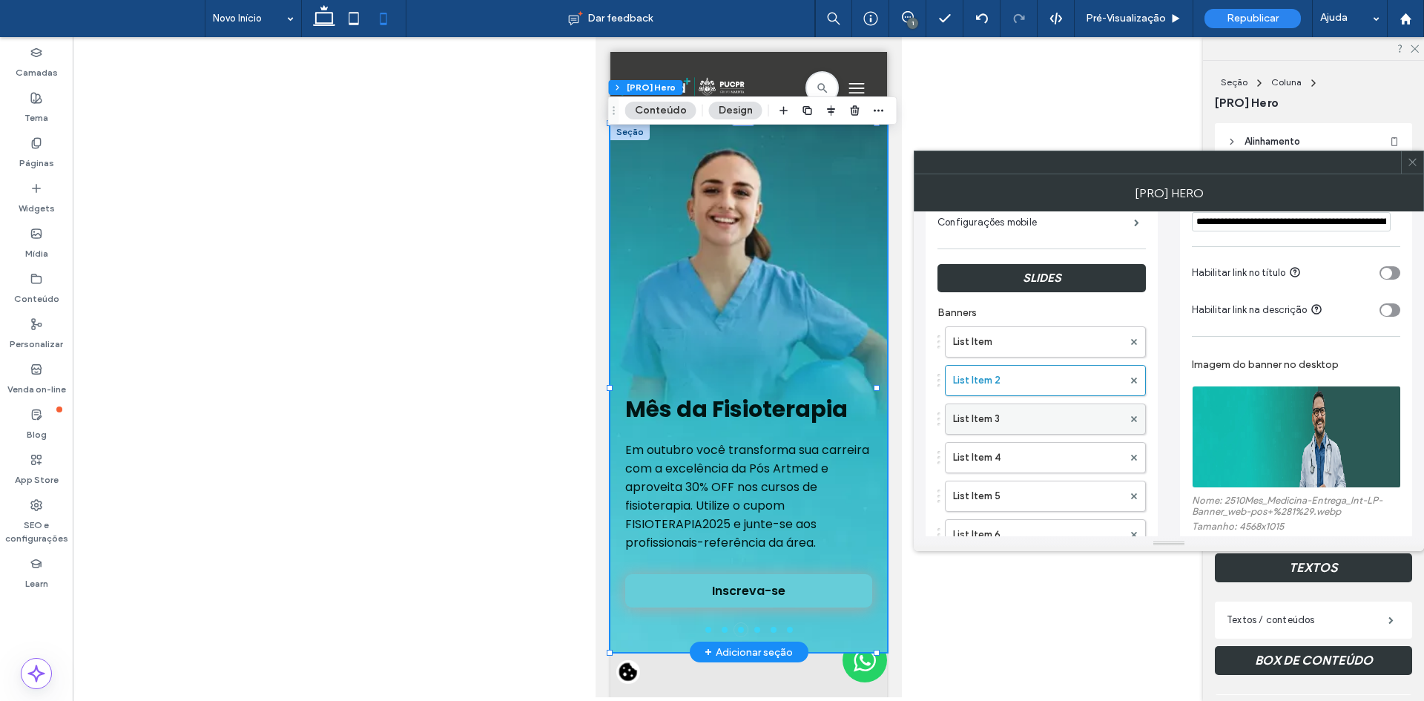
click at [1014, 429] on label "List Item 3" at bounding box center [1038, 419] width 170 height 30
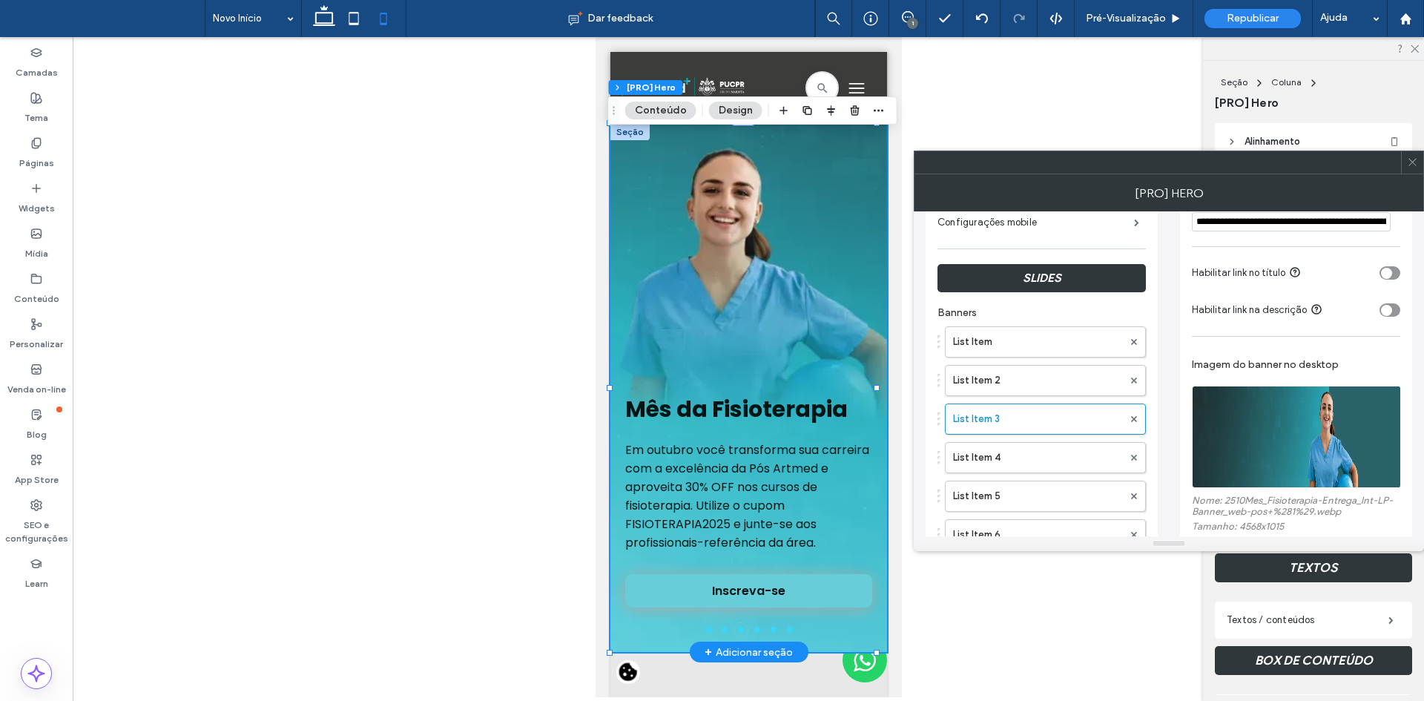
click at [1276, 400] on img at bounding box center [1297, 437] width 210 height 102
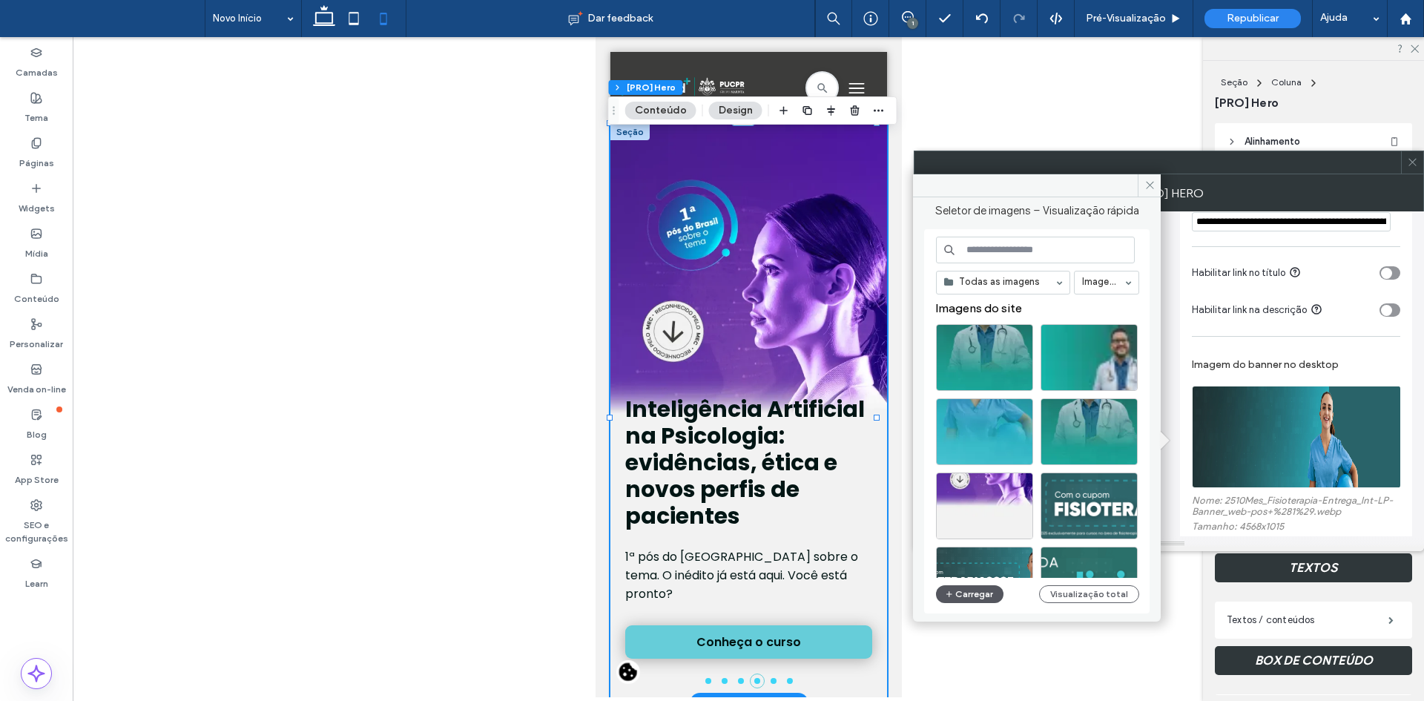
click at [970, 593] on button "Carregar" at bounding box center [969, 594] width 67 height 18
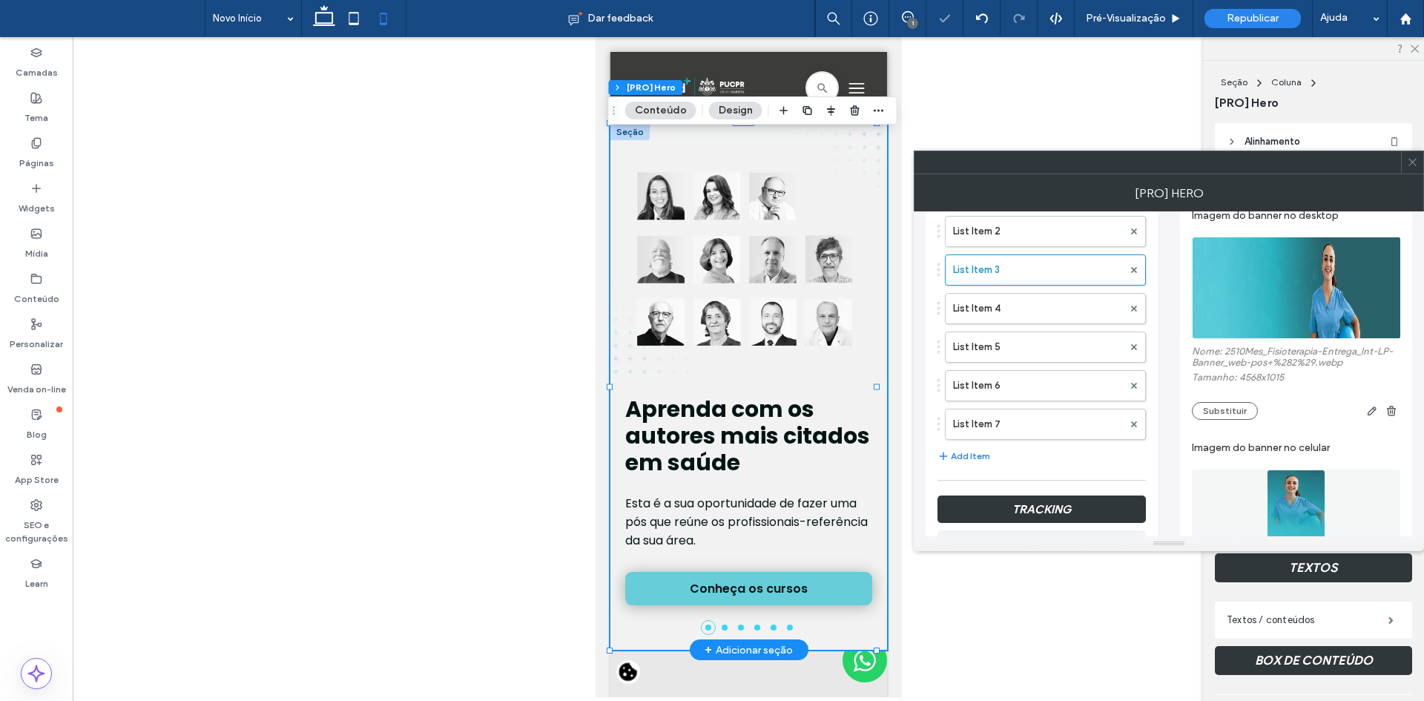
scroll to position [445, 0]
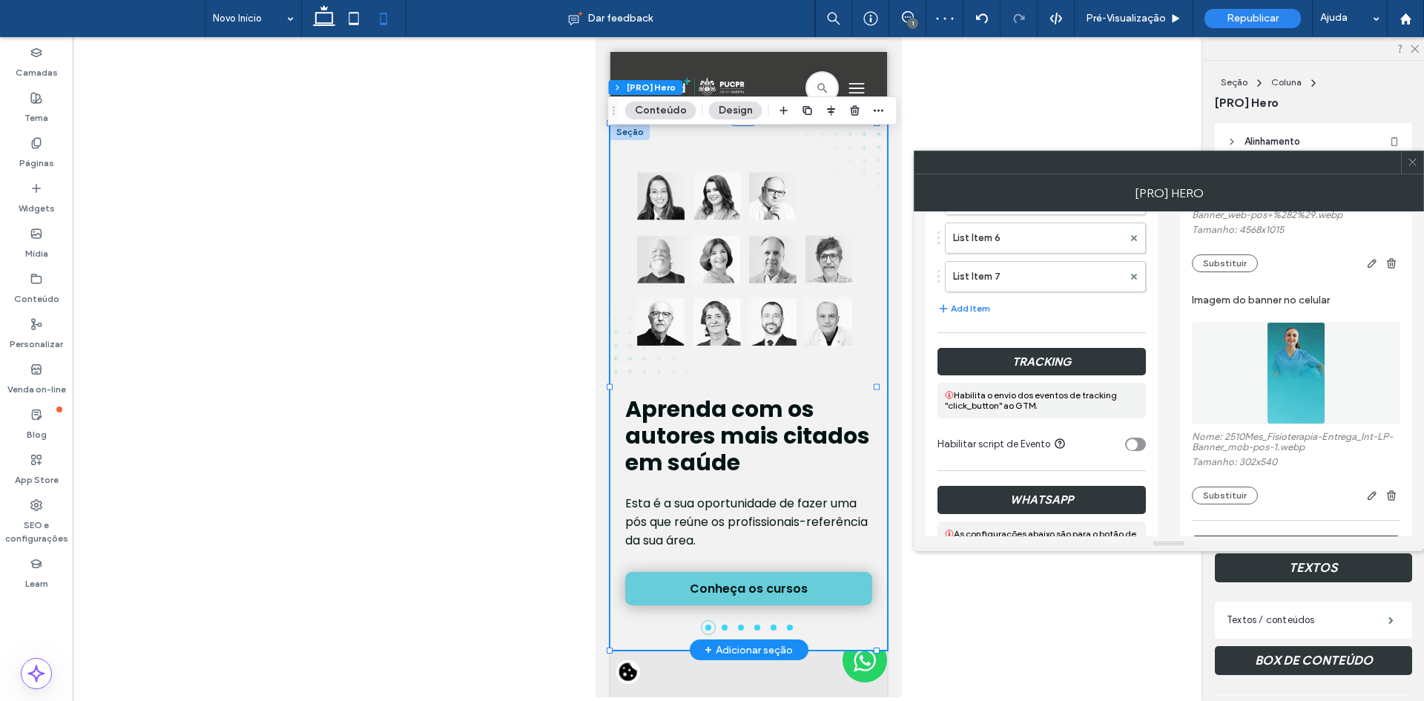
click at [1273, 361] on img at bounding box center [1296, 373] width 58 height 102
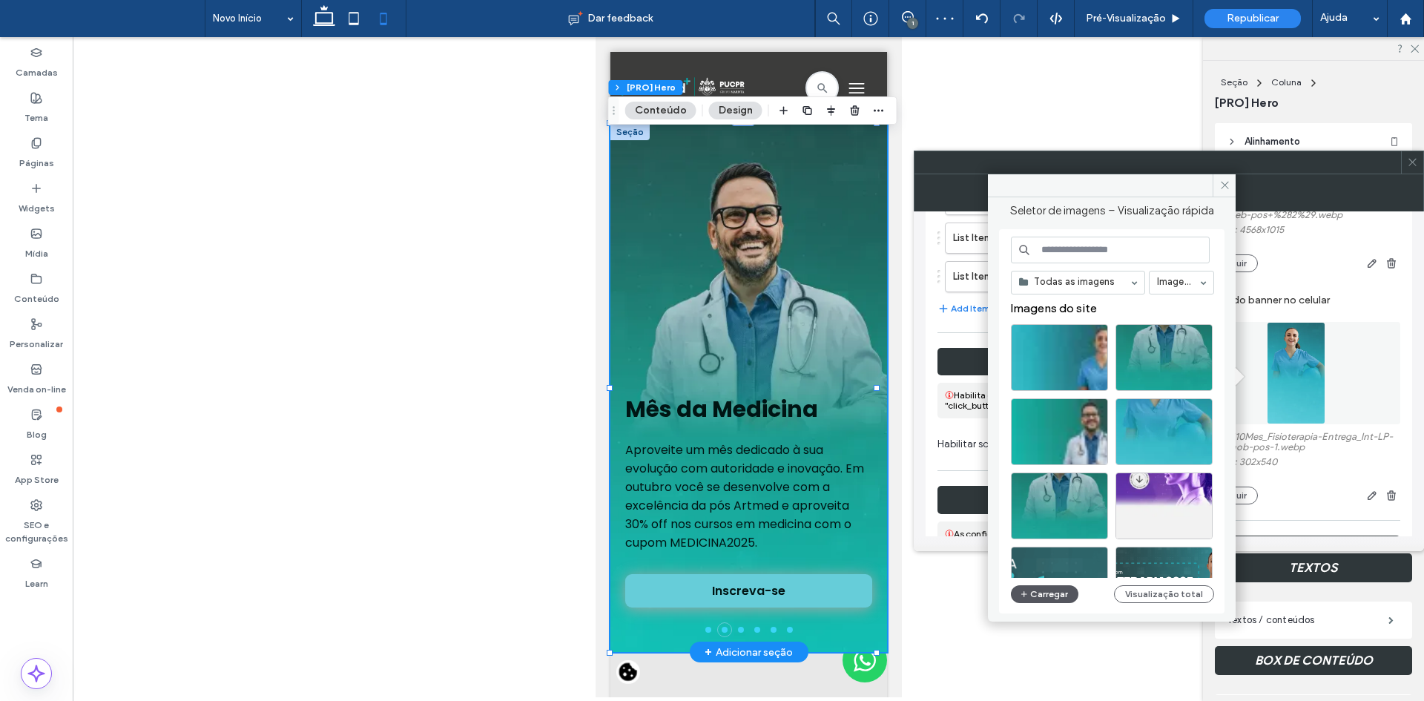
click at [1032, 595] on button "Carregar" at bounding box center [1044, 594] width 67 height 18
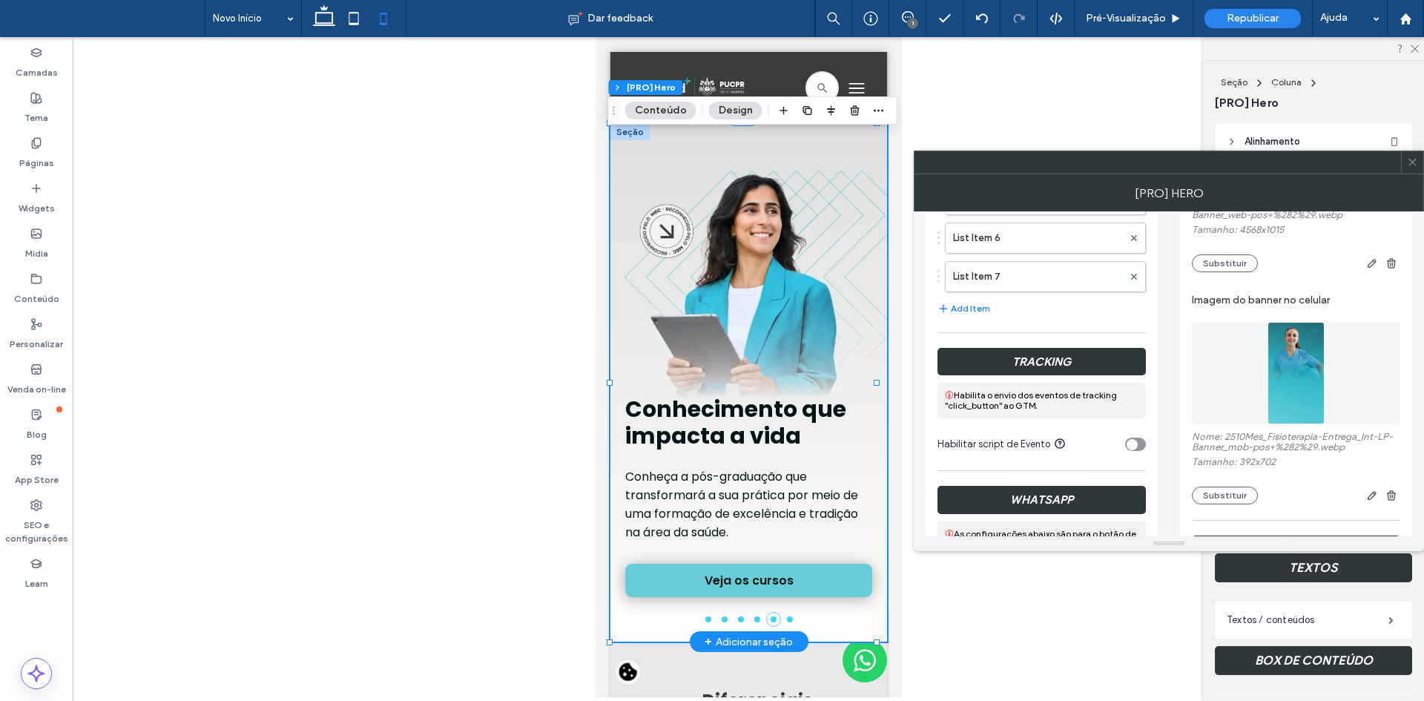
click at [1414, 161] on use at bounding box center [1411, 162] width 7 height 7
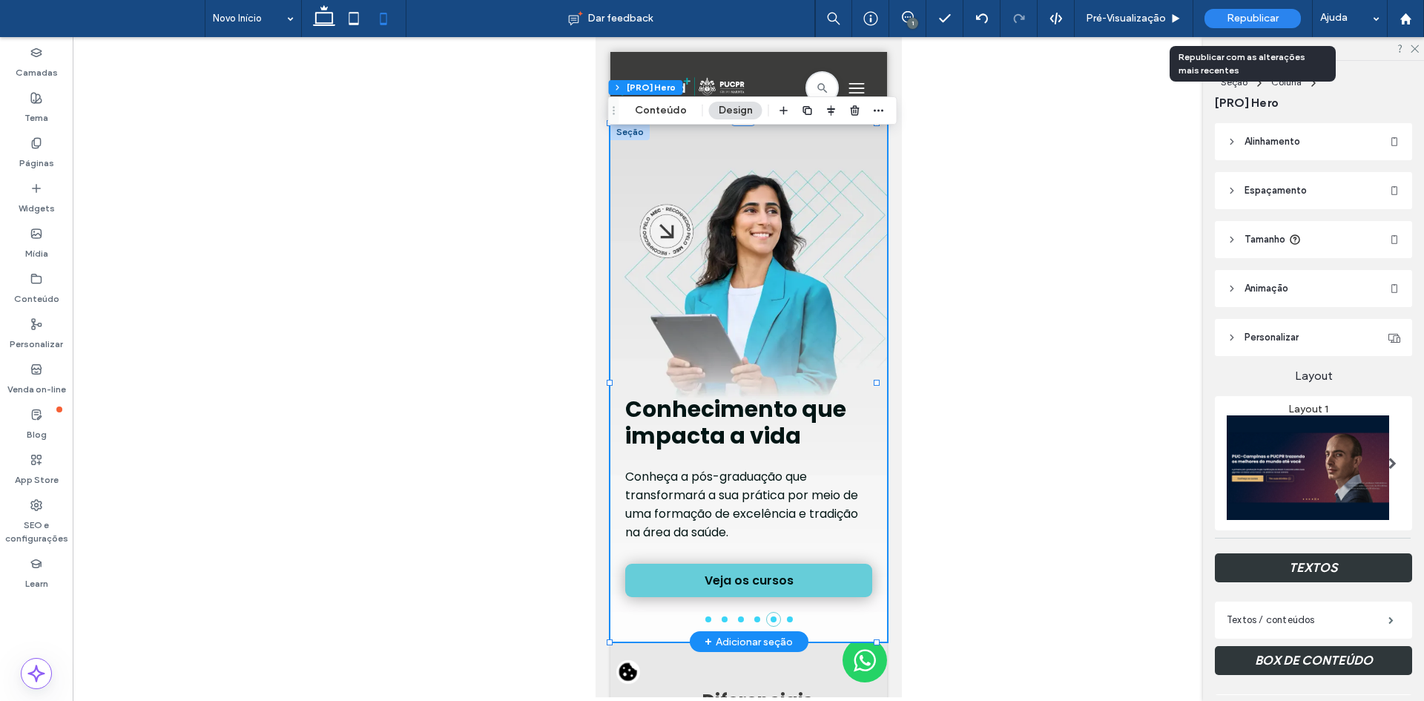
click at [1247, 13] on span "Republicar" at bounding box center [1253, 19] width 52 height 12
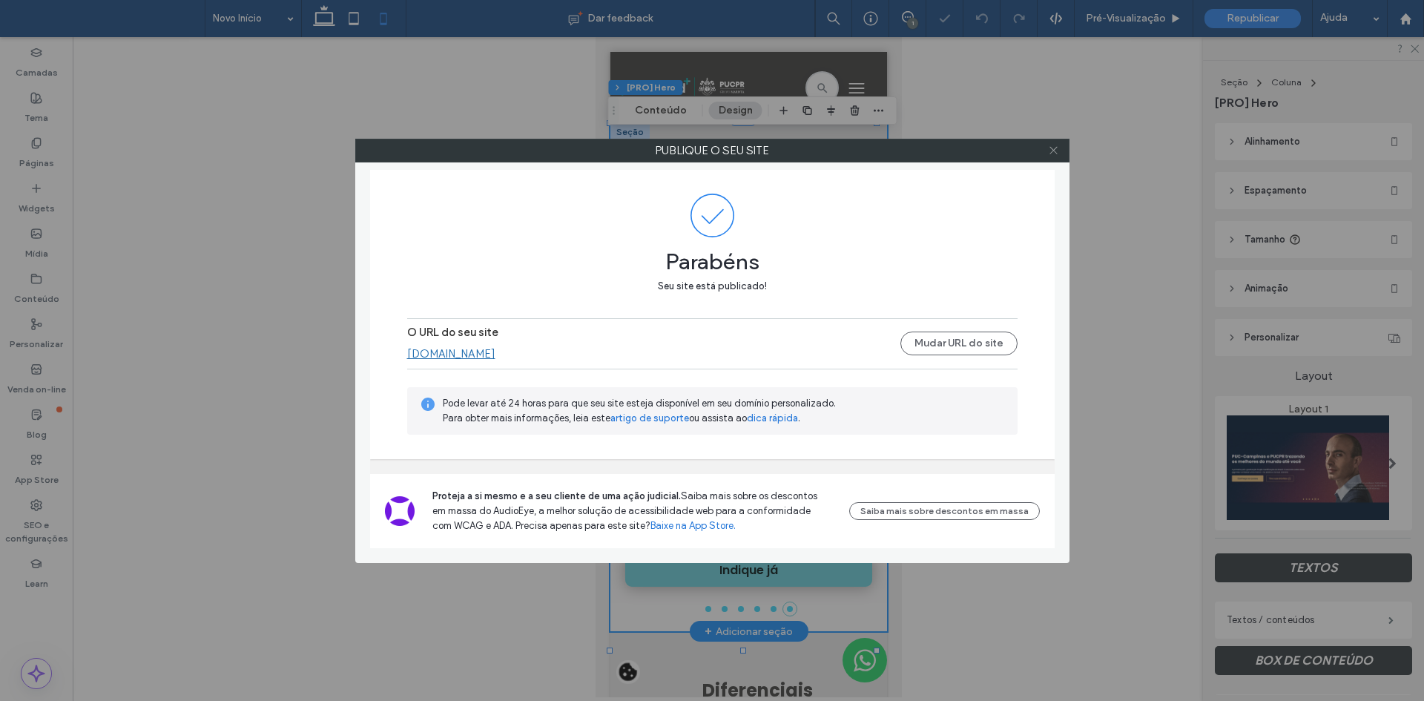
click at [1055, 152] on icon at bounding box center [1053, 150] width 11 height 11
